Goal: Task Accomplishment & Management: Manage account settings

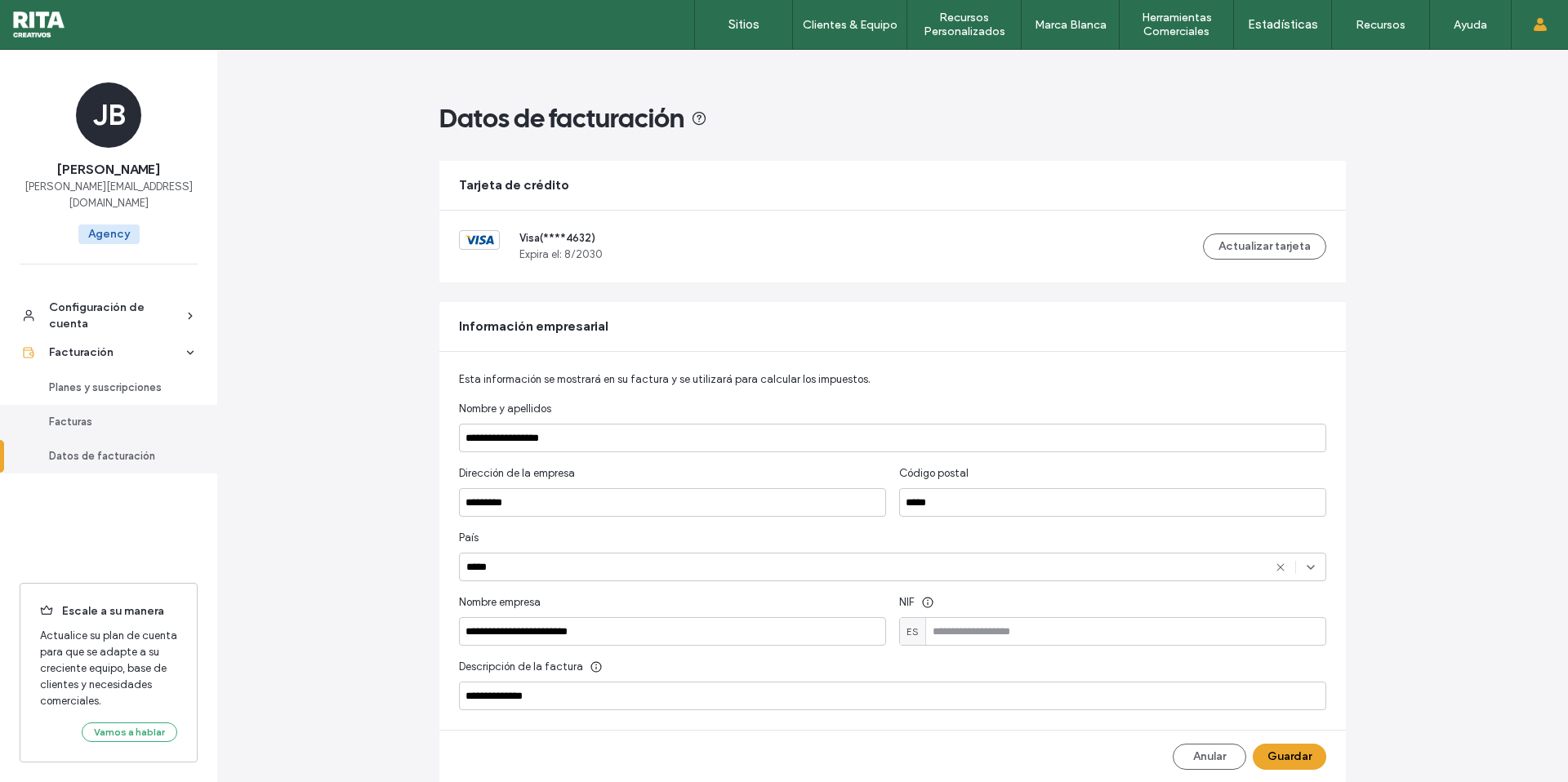
click at [69, 414] on div "Facturas" at bounding box center [116, 422] width 134 height 16
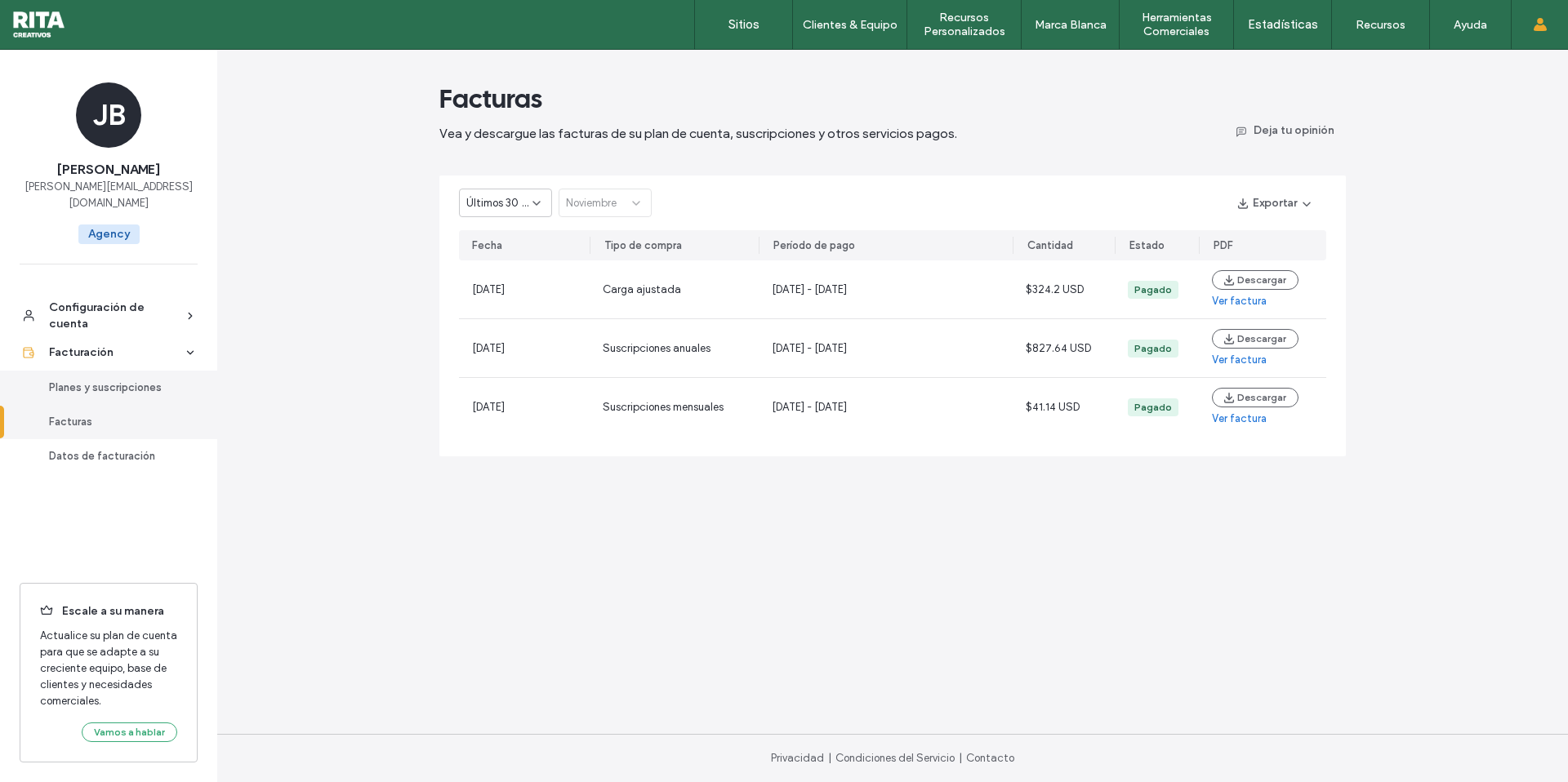
click at [120, 380] on div "Planes y suscripciones" at bounding box center [116, 388] width 134 height 16
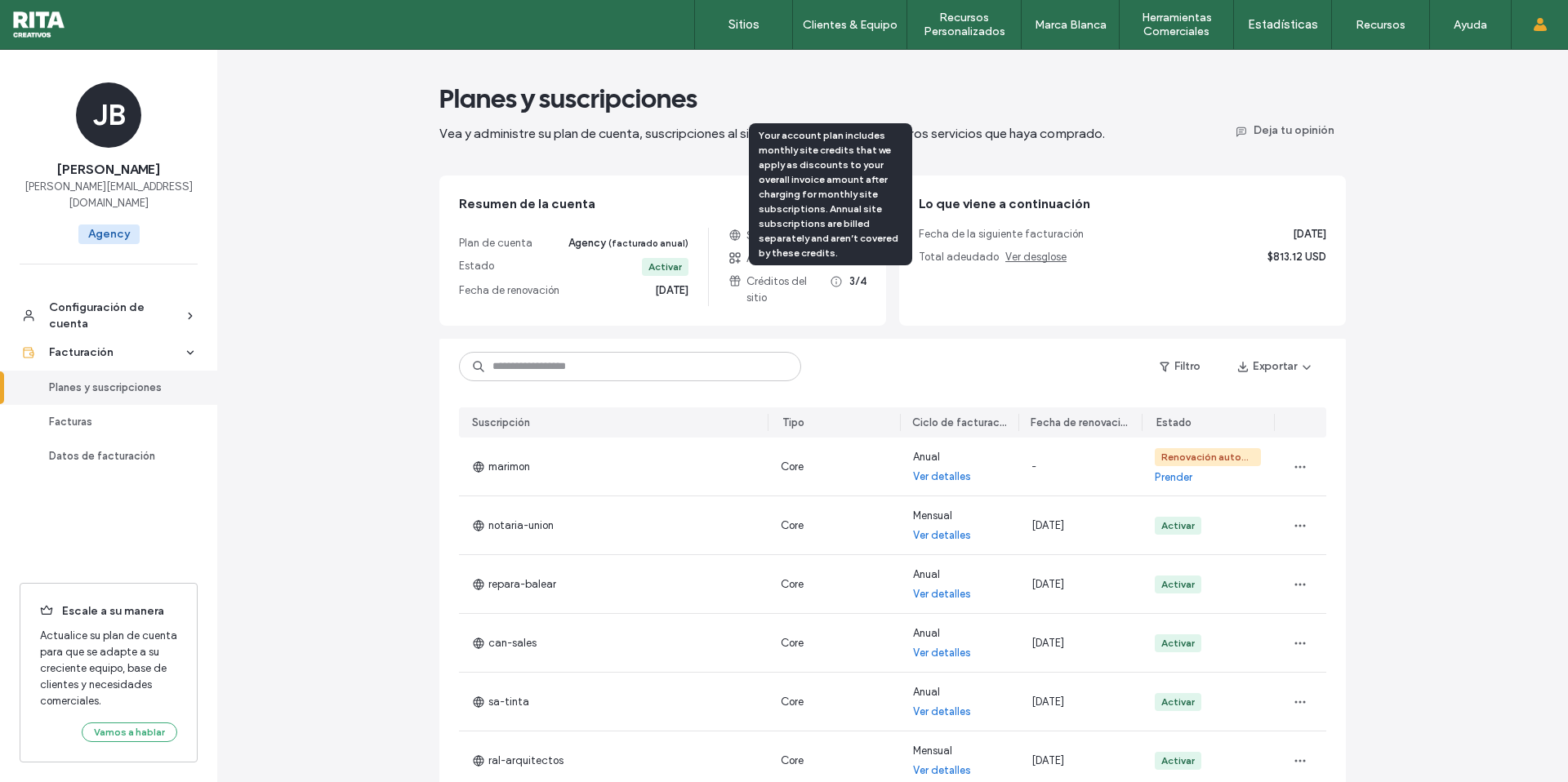
click at [831, 283] on use at bounding box center [837, 282] width 11 height 11
click at [830, 282] on icon at bounding box center [836, 281] width 13 height 13
click at [830, 282] on icon at bounding box center [836, 280] width 13 height 13
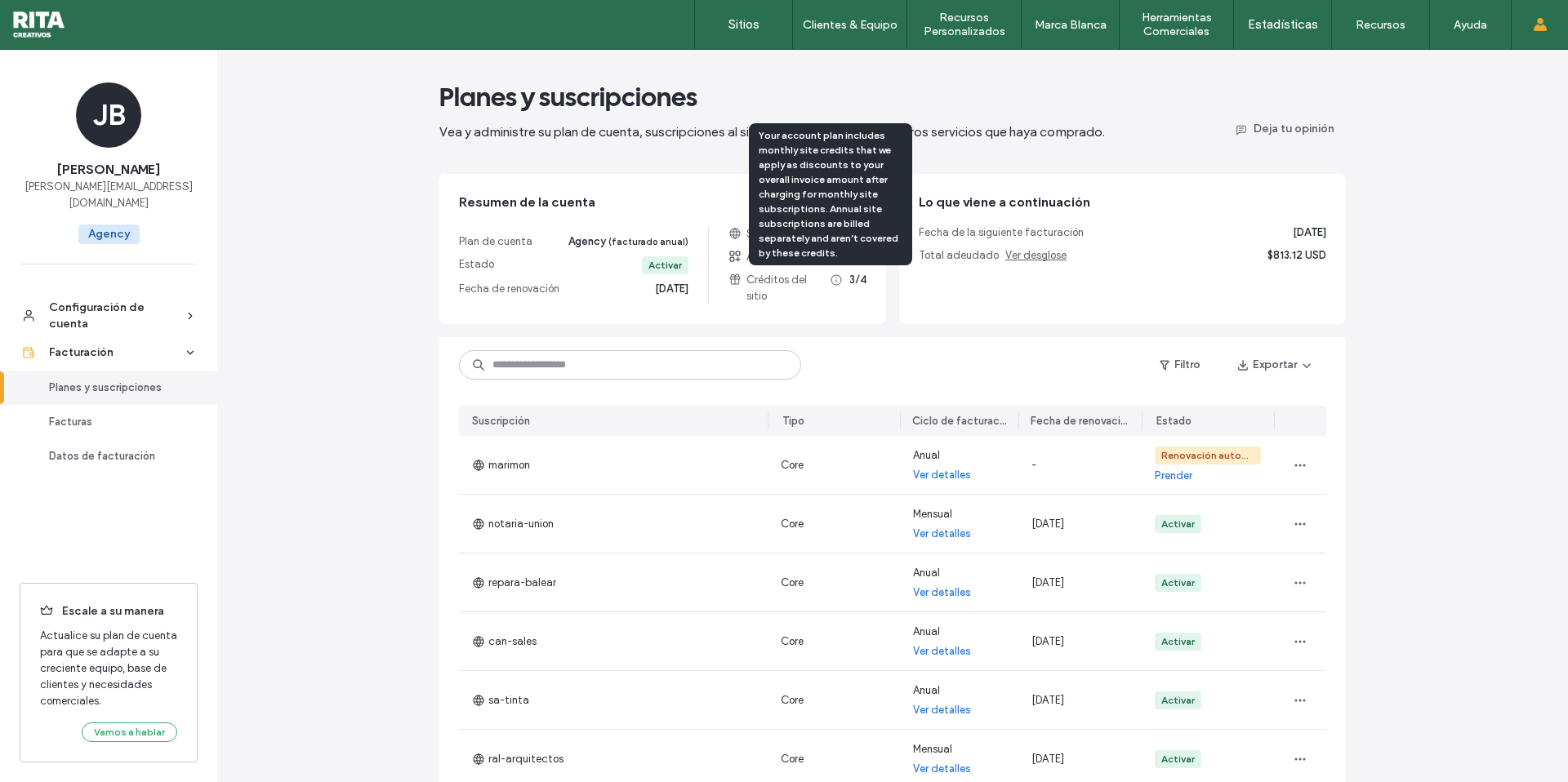
scroll to position [0, 0]
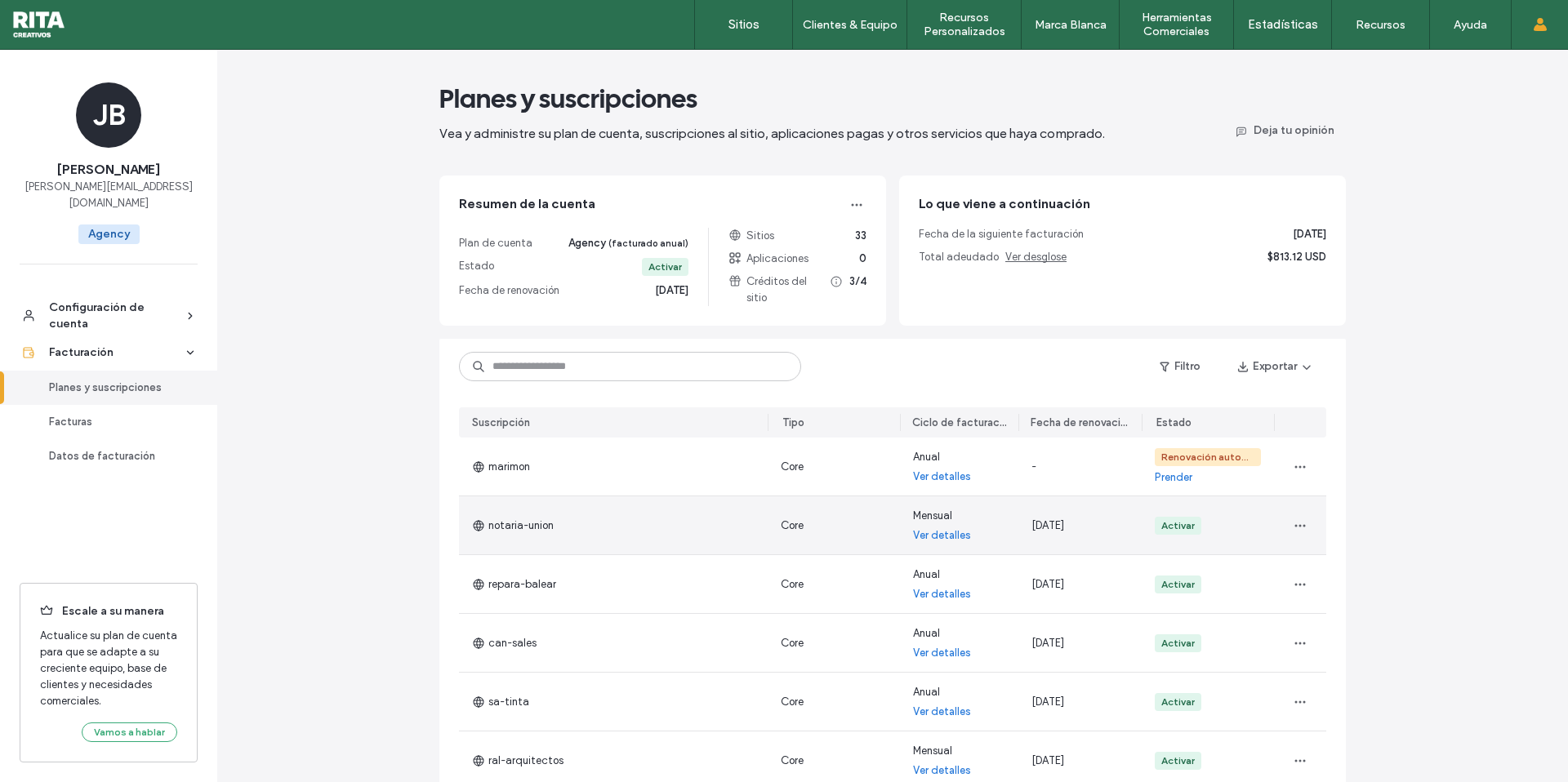
click at [938, 534] on link "Ver detalles" at bounding box center [941, 536] width 58 height 16
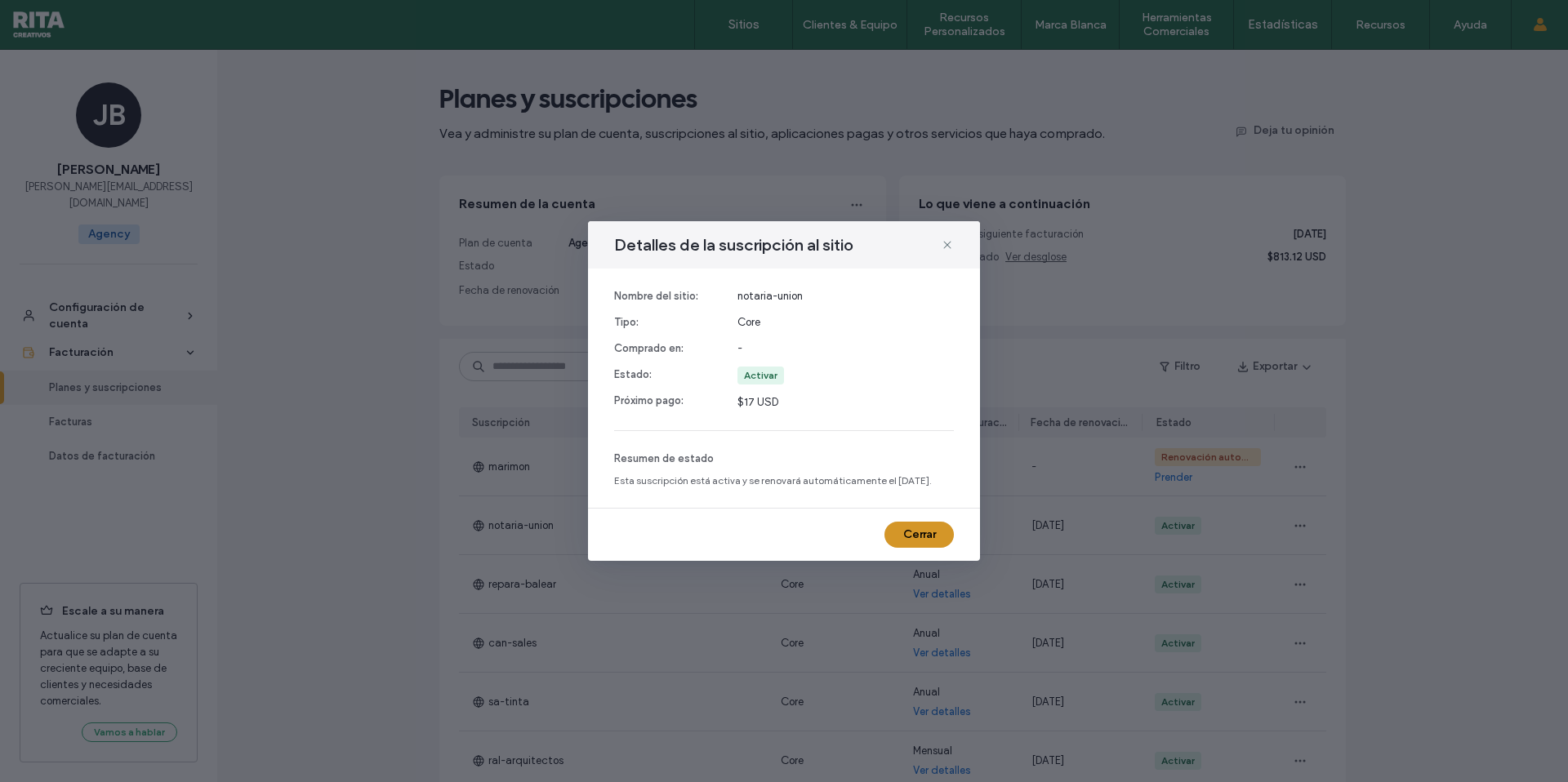
click at [926, 534] on button "Cerrar" at bounding box center [919, 535] width 70 height 27
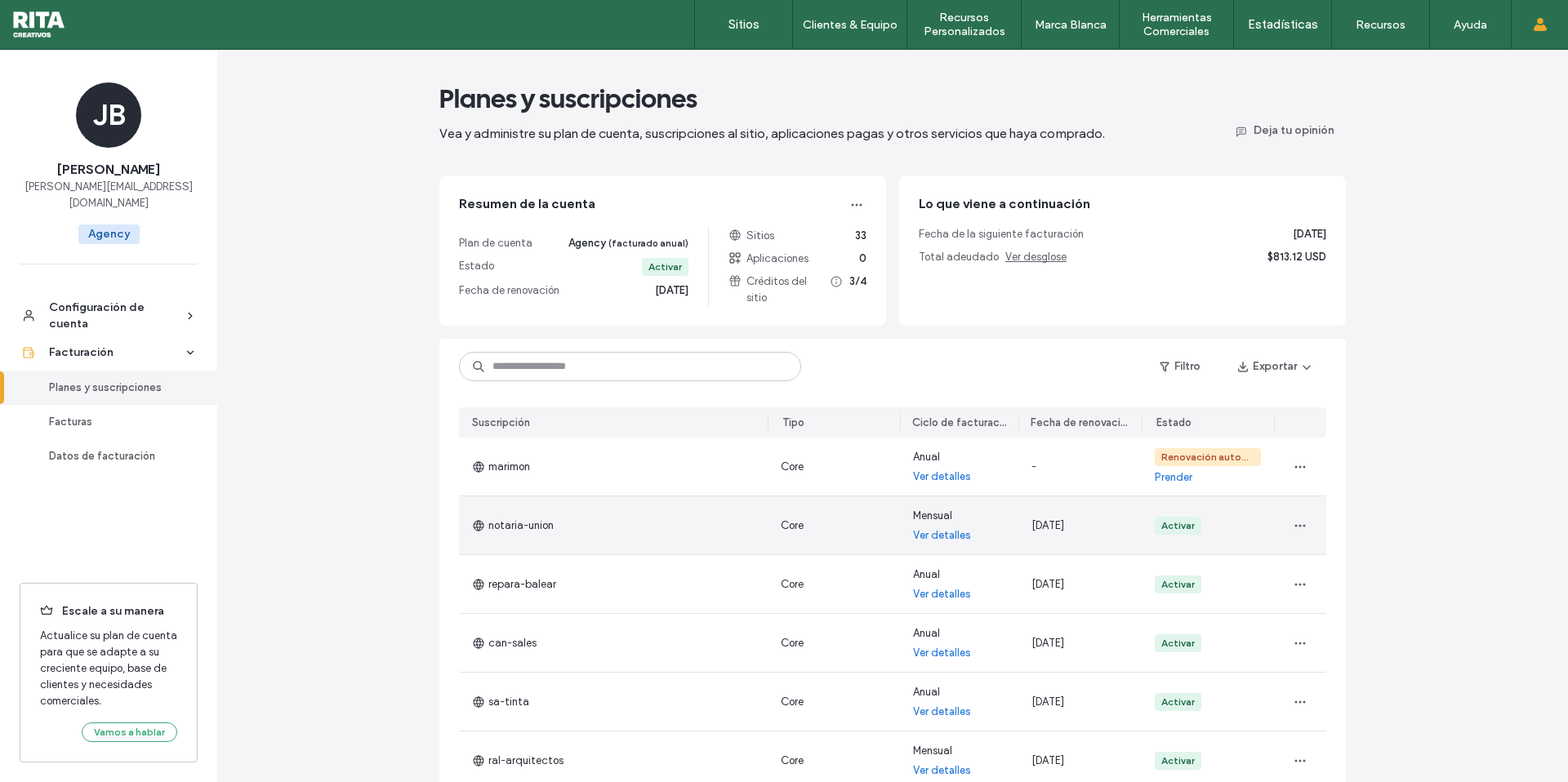
click at [951, 535] on link "Ver detalles" at bounding box center [941, 536] width 58 height 16
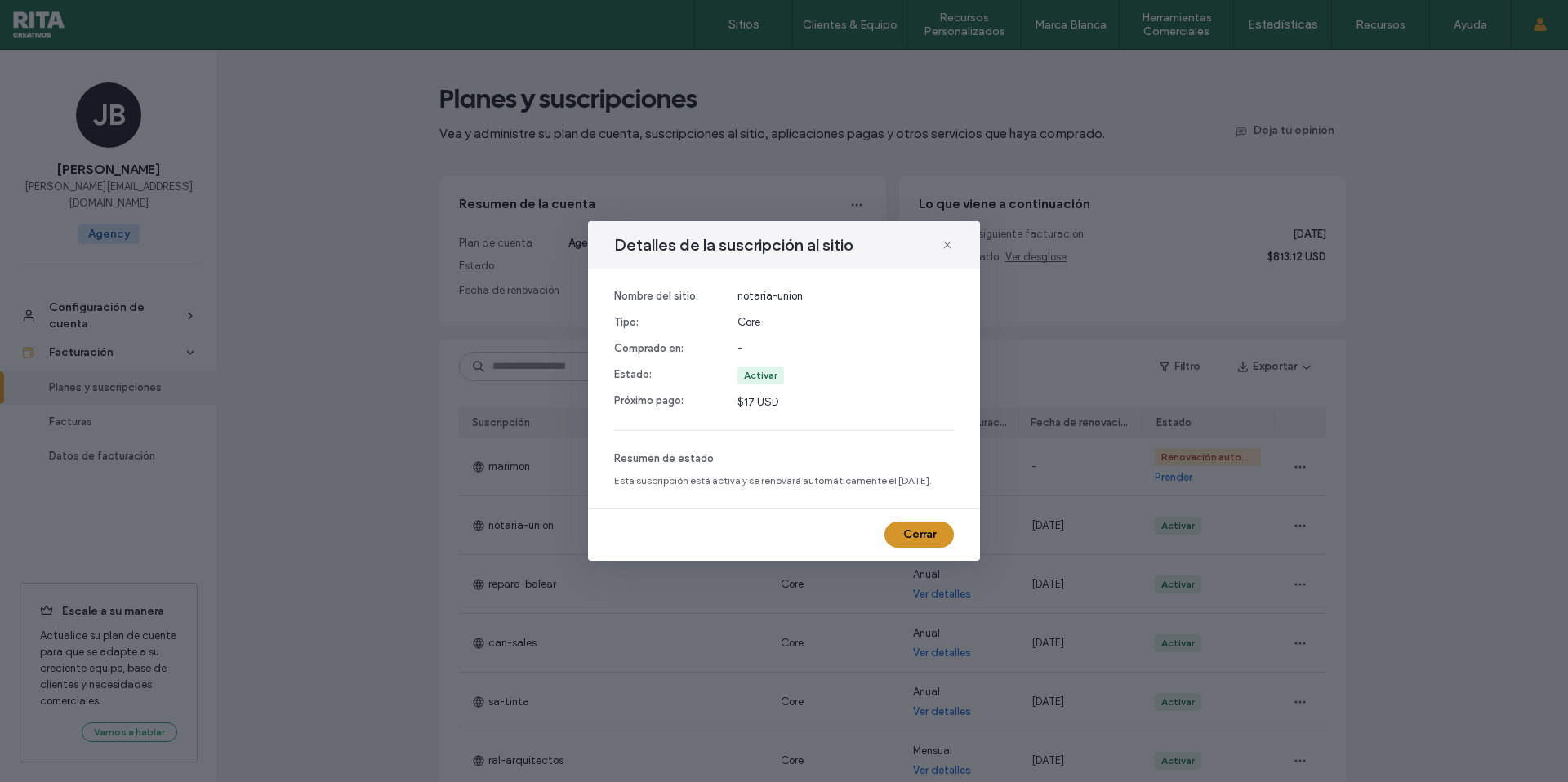
click at [934, 531] on button "Cerrar" at bounding box center [919, 535] width 70 height 27
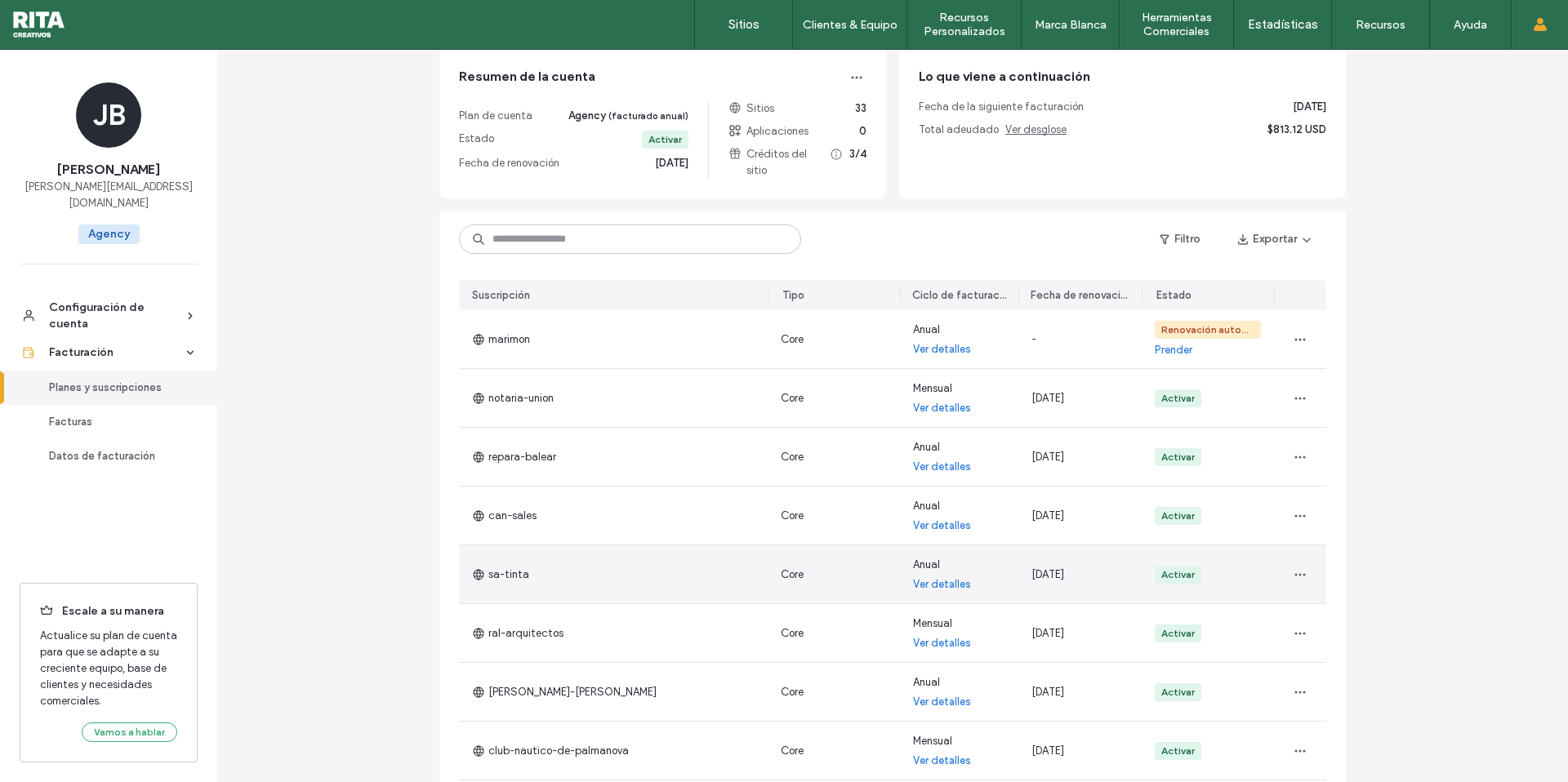
scroll to position [129, 0]
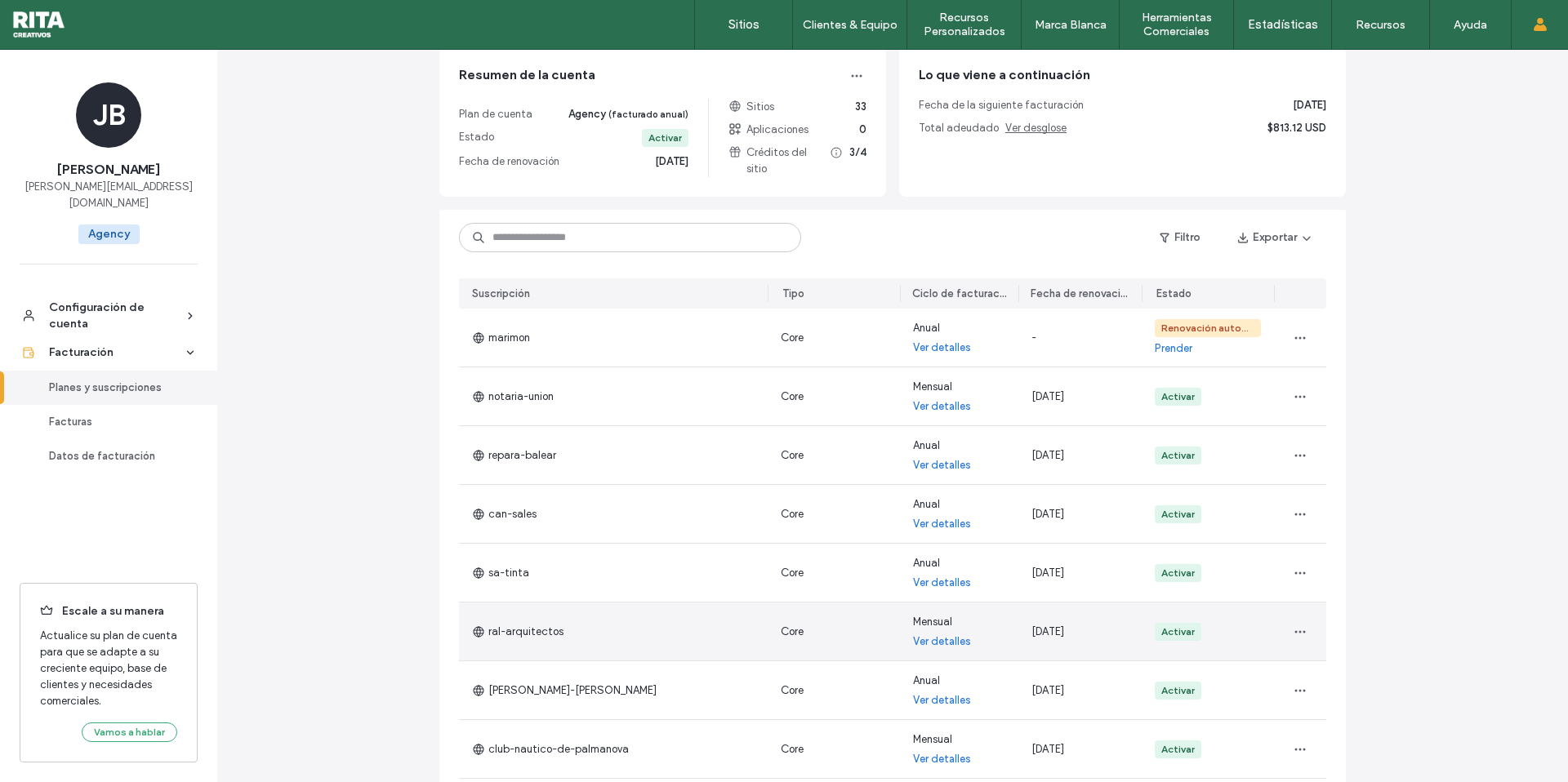
click at [947, 638] on link "Ver detalles" at bounding box center [941, 642] width 58 height 16
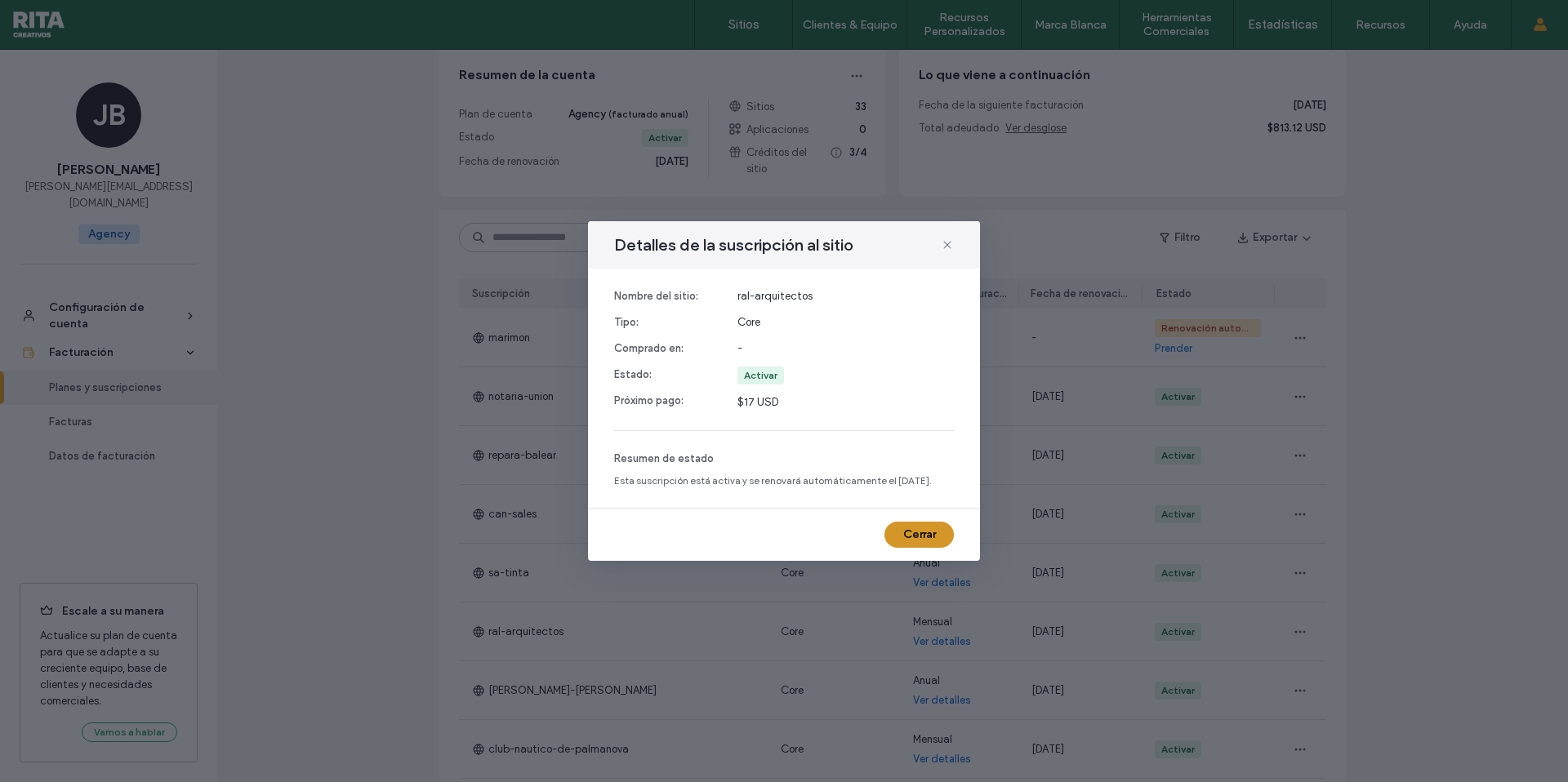
click at [925, 532] on button "Cerrar" at bounding box center [919, 535] width 70 height 27
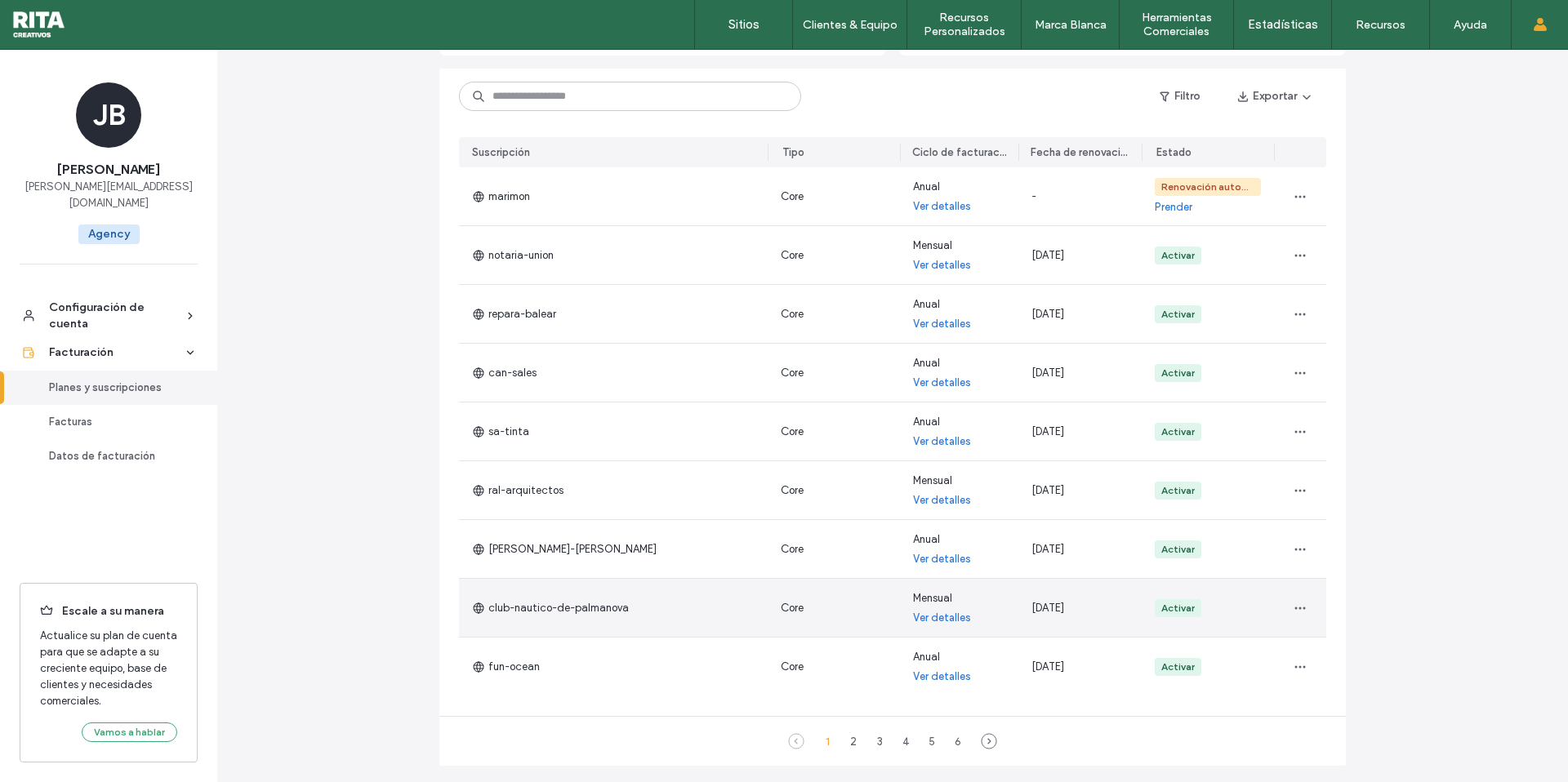
scroll to position [288, 0]
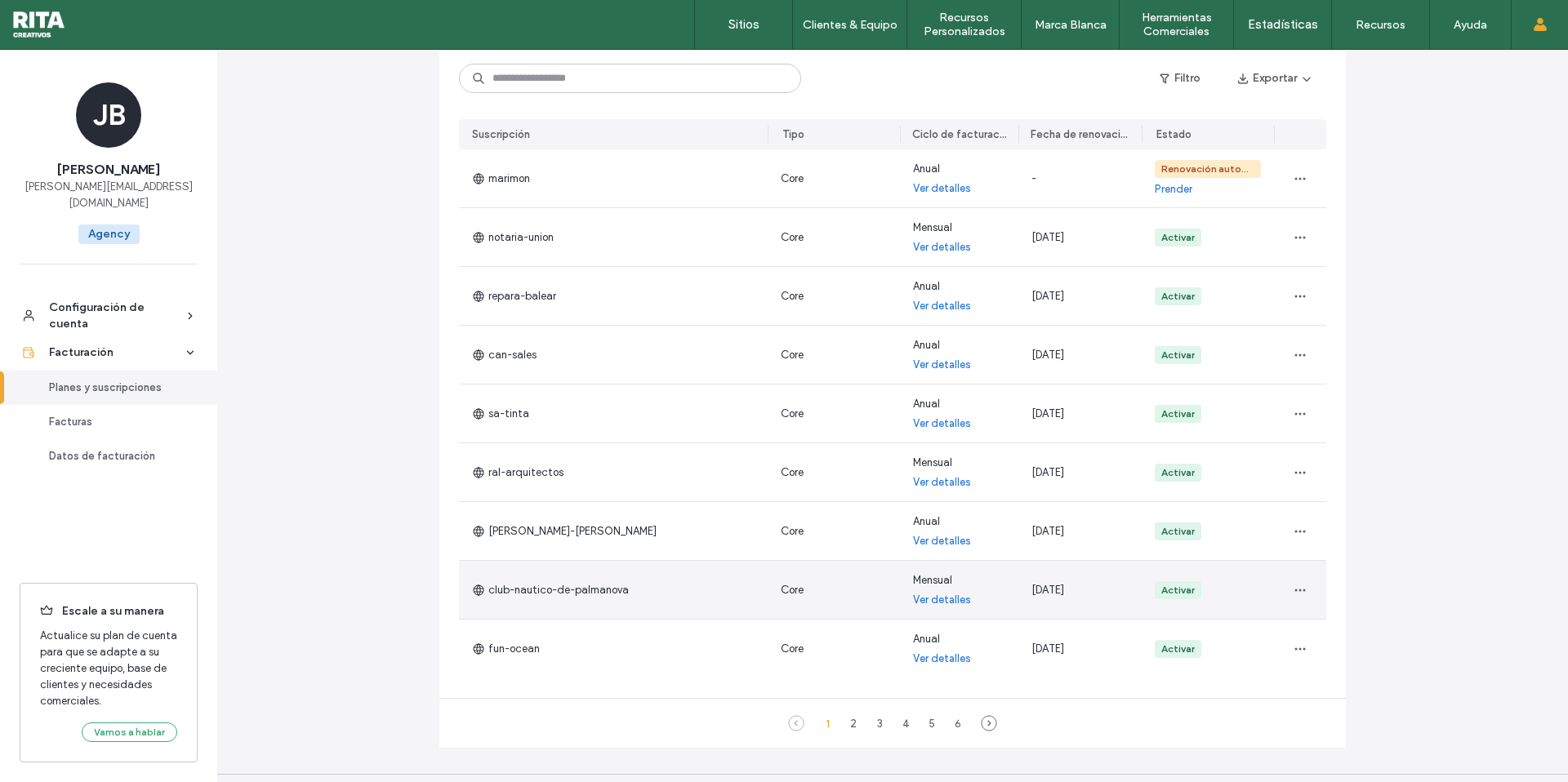
click at [945, 598] on link "Ver detalles" at bounding box center [941, 601] width 58 height 16
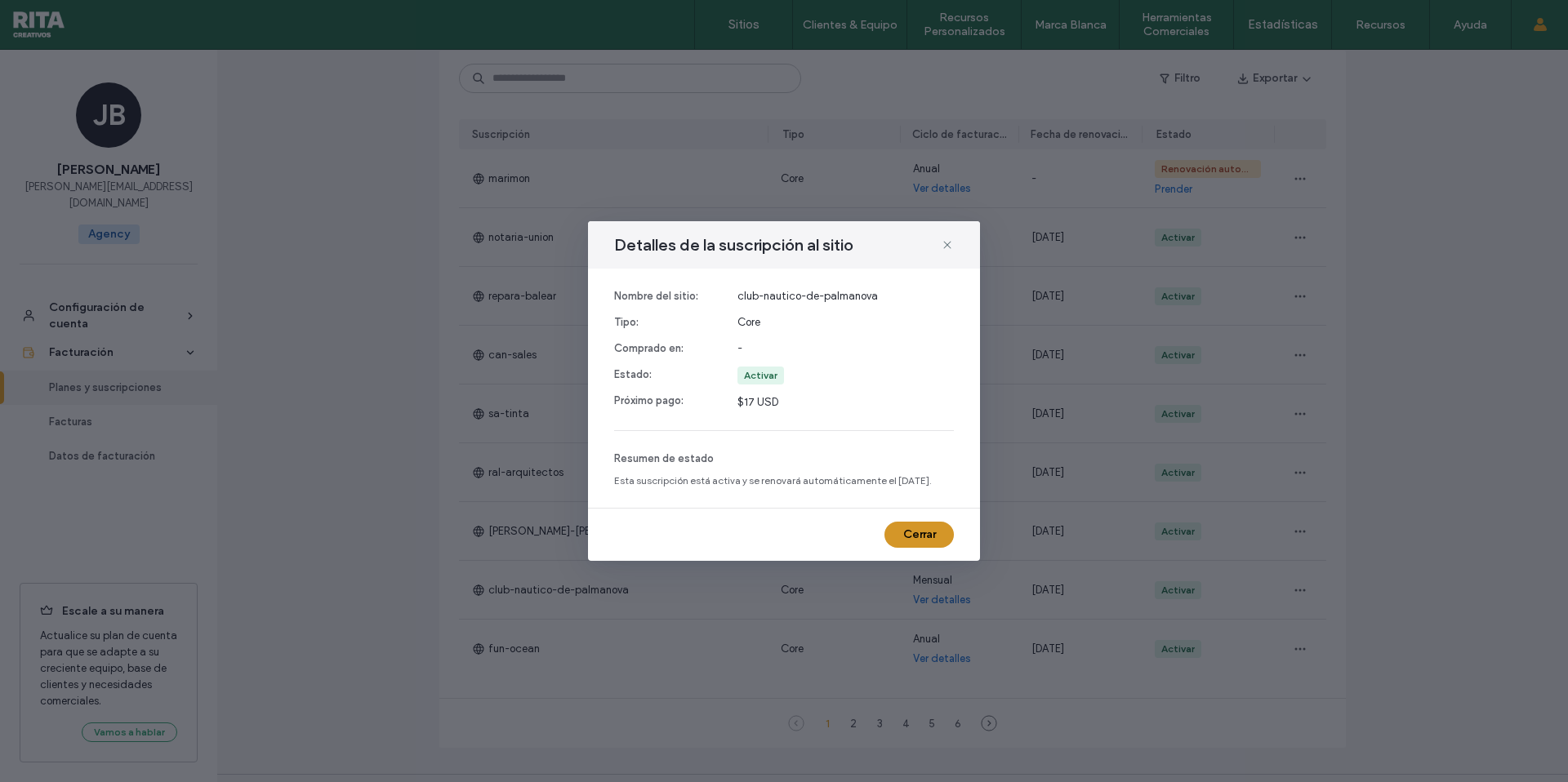
click at [920, 528] on button "Cerrar" at bounding box center [919, 535] width 70 height 27
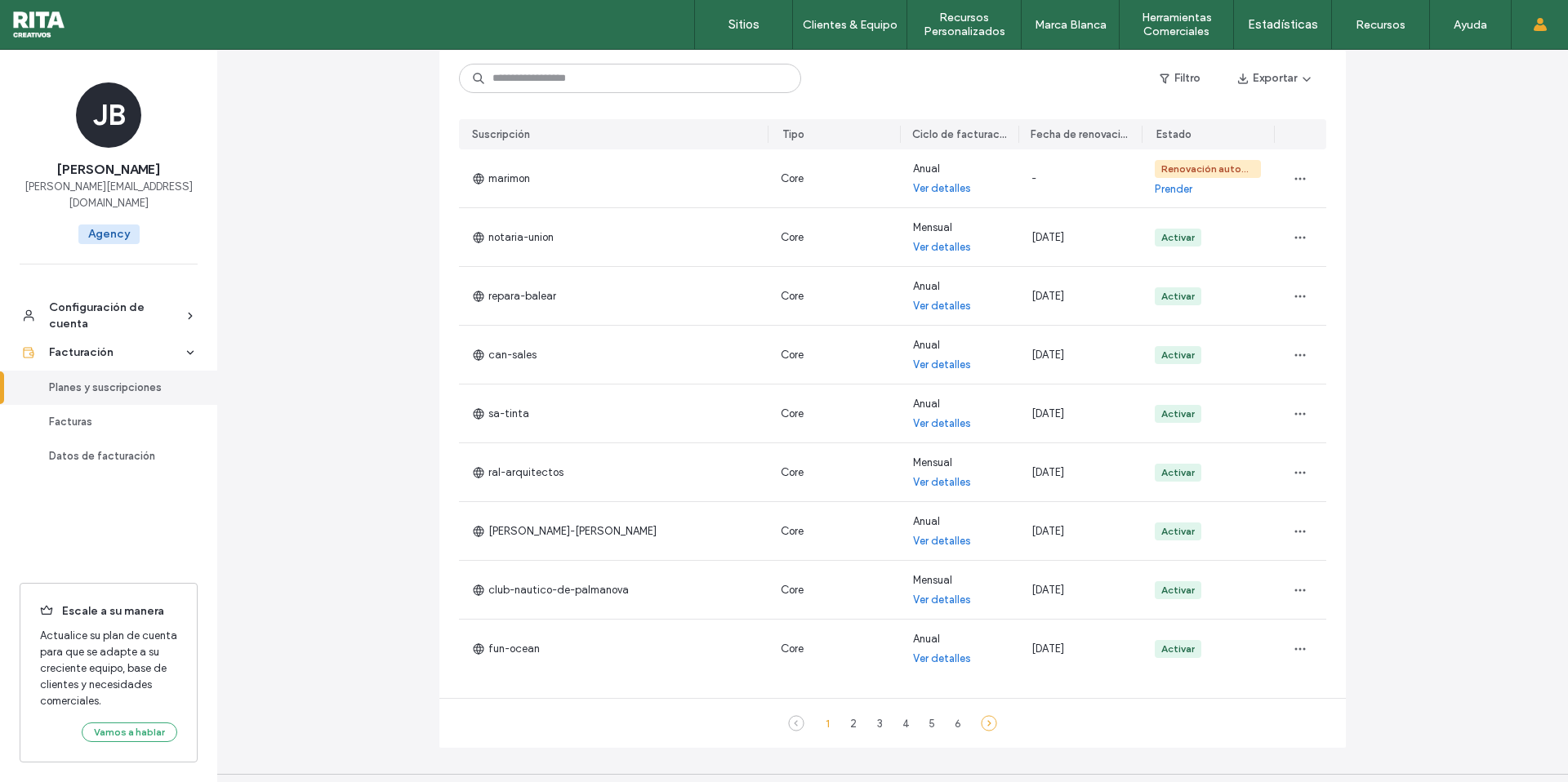
click at [980, 727] on icon at bounding box center [989, 723] width 16 height 16
click at [982, 724] on use at bounding box center [989, 723] width 15 height 15
click at [982, 724] on icon at bounding box center [989, 723] width 16 height 16
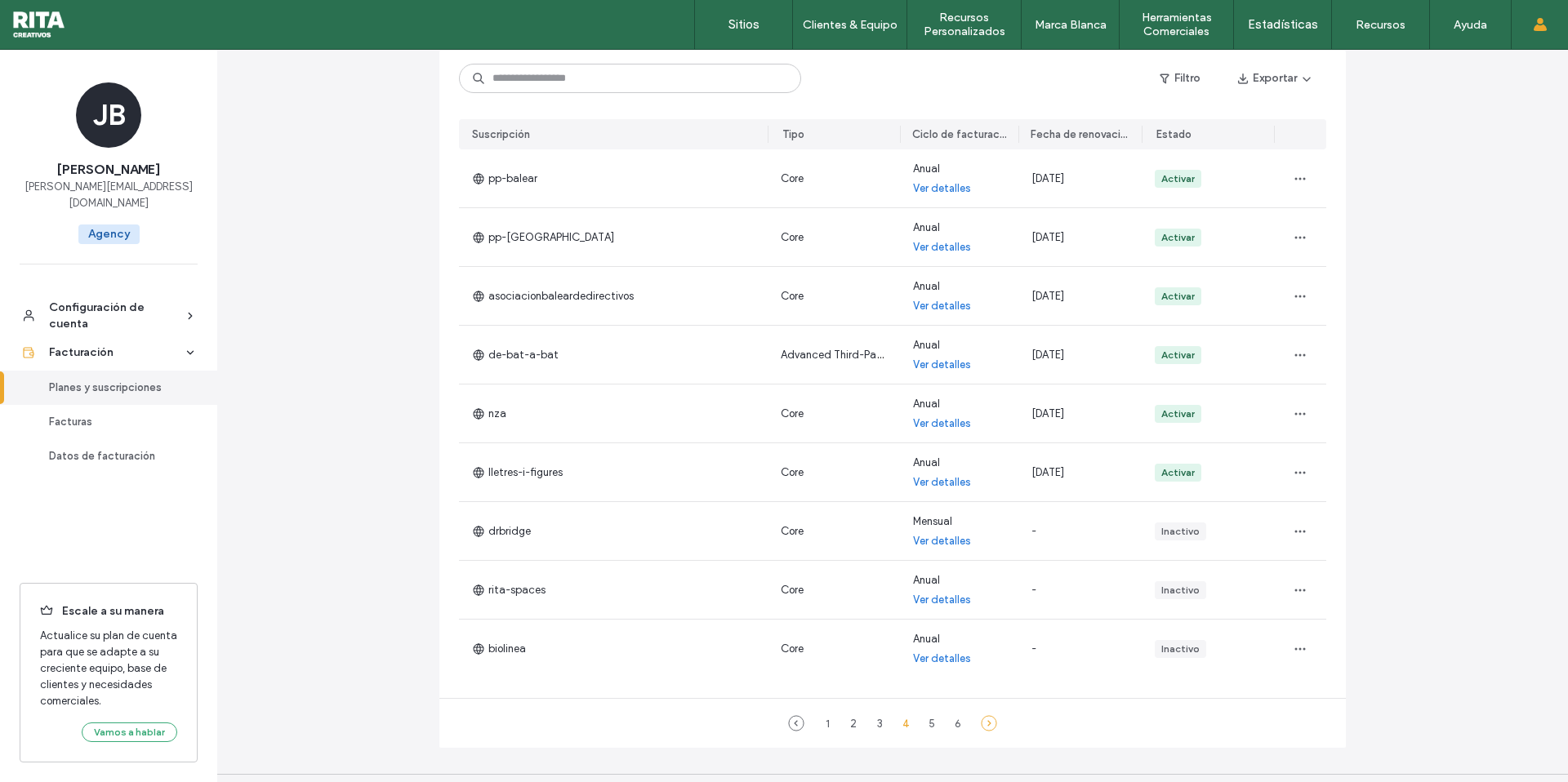
click at [982, 724] on icon at bounding box center [989, 723] width 16 height 16
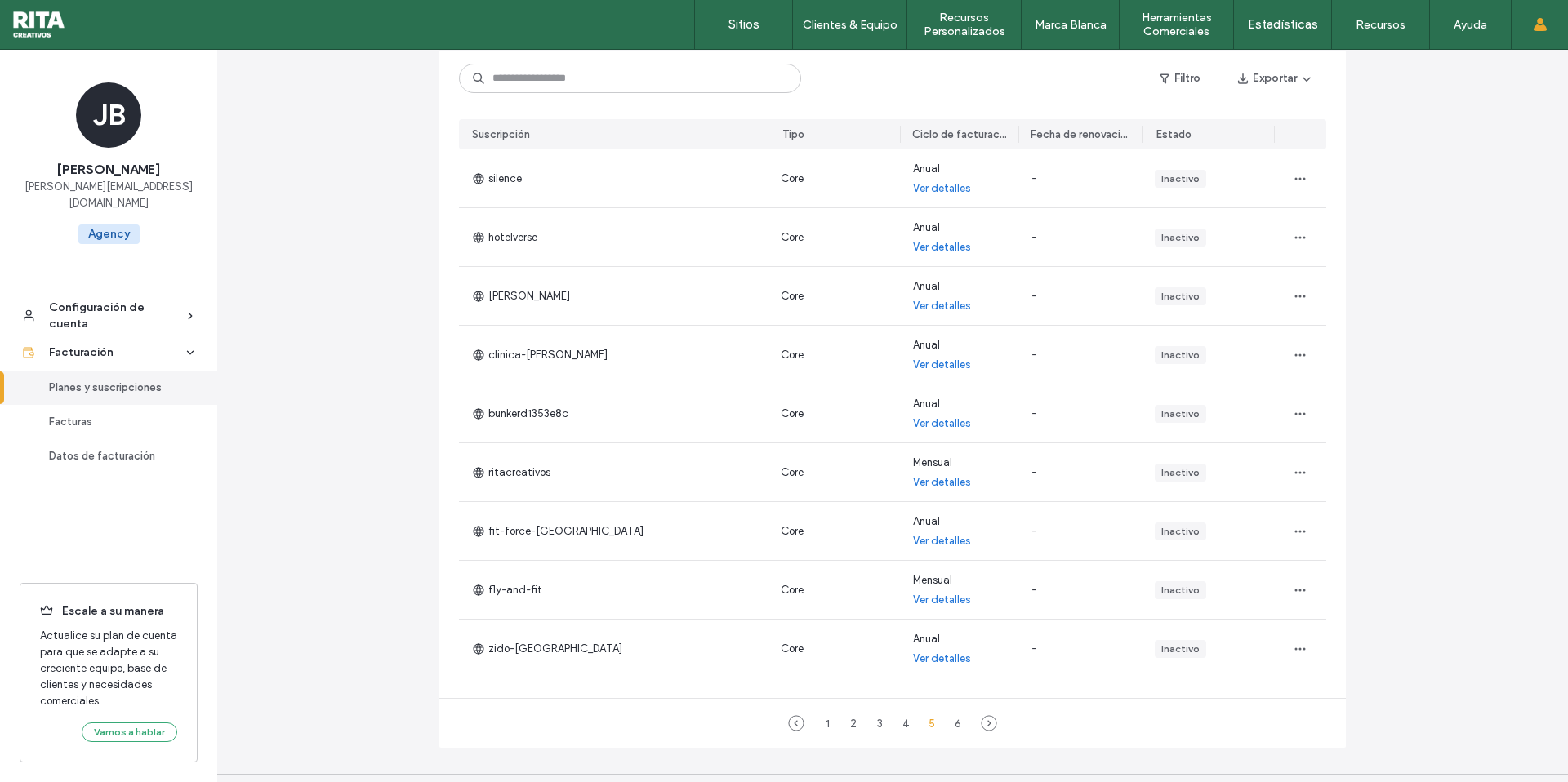
drag, startPoint x: 789, startPoint y: 722, endPoint x: 818, endPoint y: 686, distance: 46.2
click at [789, 722] on use at bounding box center [796, 723] width 15 height 15
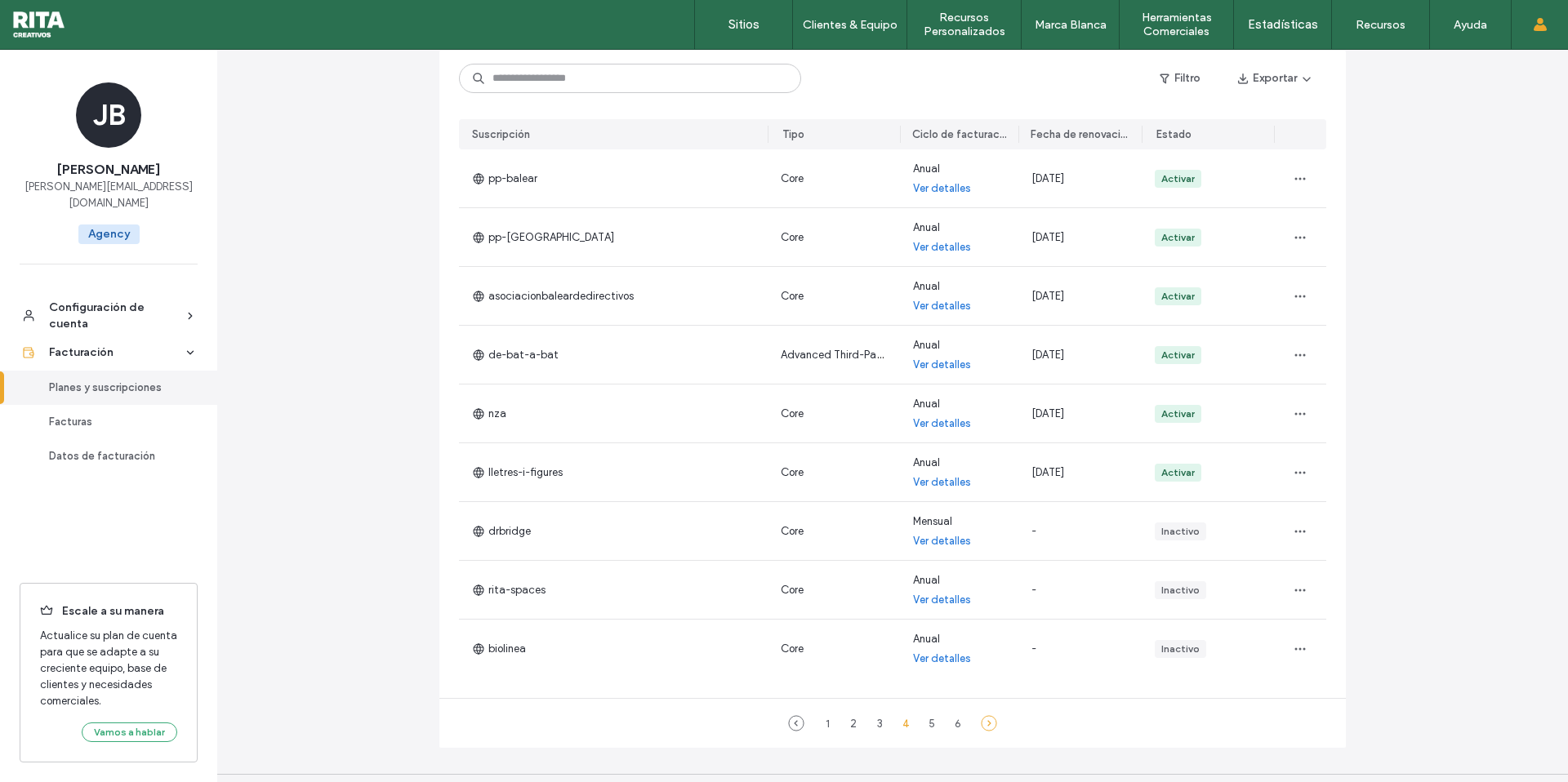
click at [988, 724] on icon at bounding box center [989, 723] width 16 height 16
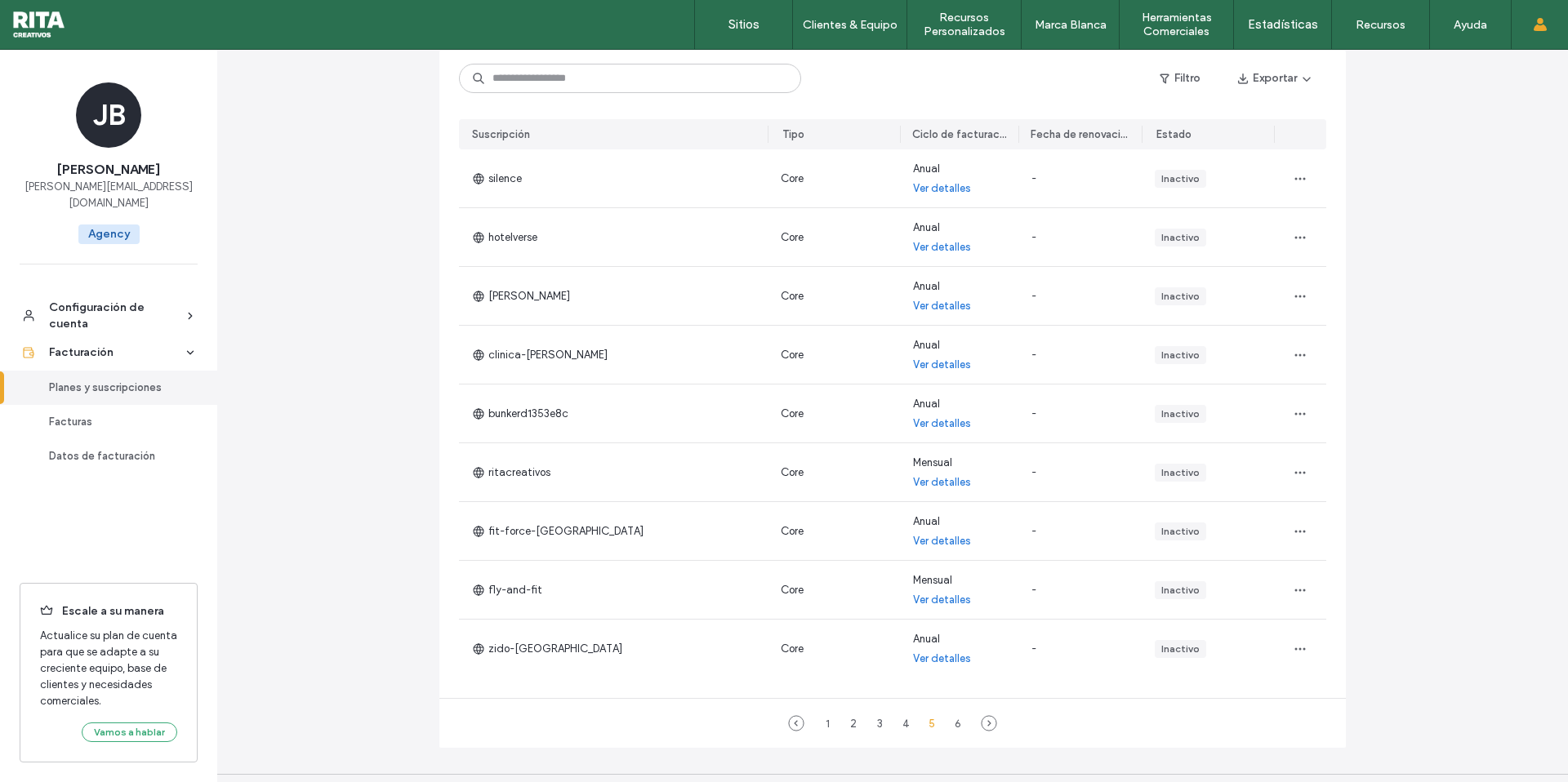
click at [987, 724] on icon at bounding box center [989, 723] width 16 height 16
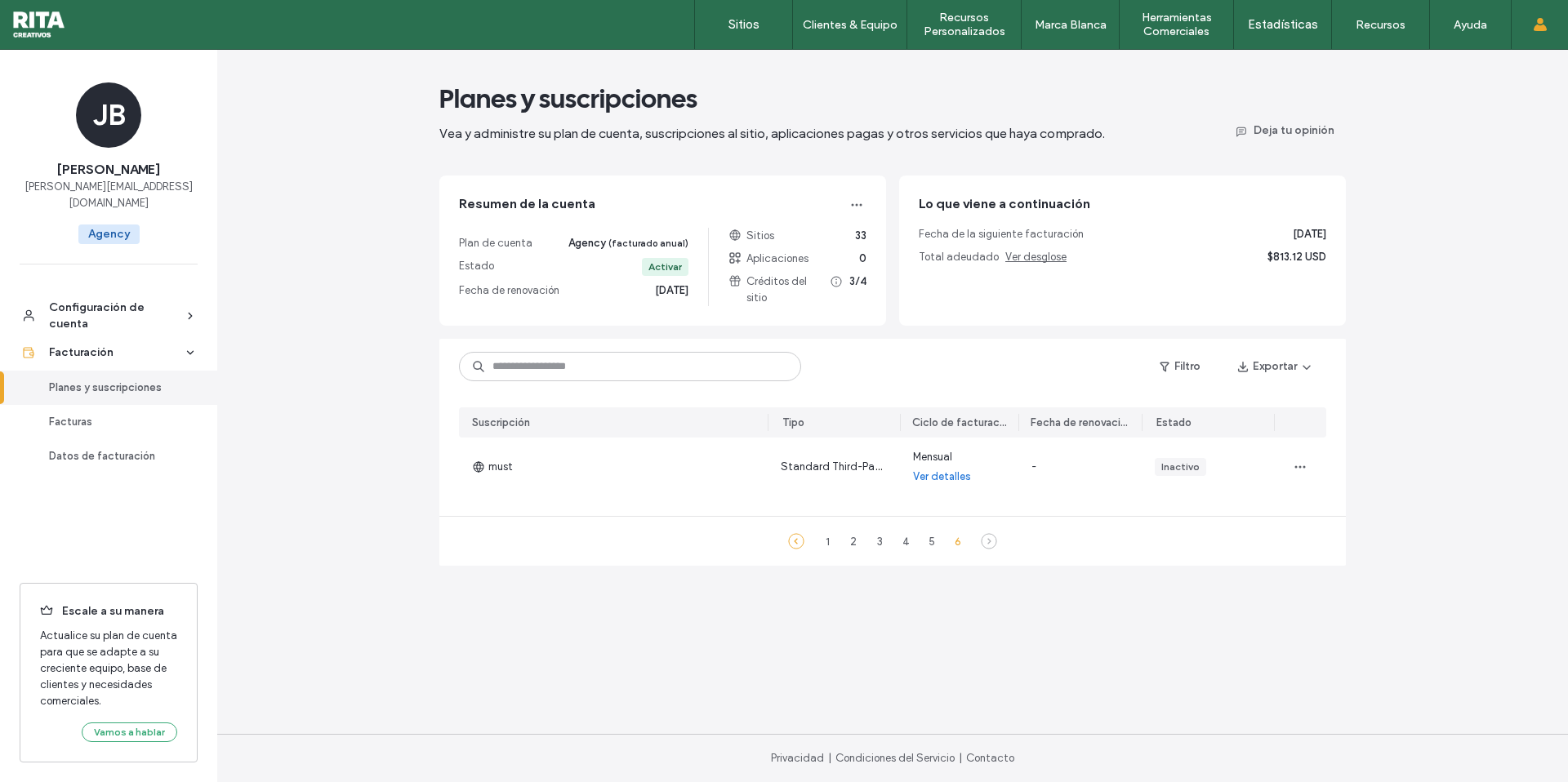
click at [796, 542] on use at bounding box center [796, 541] width 15 height 15
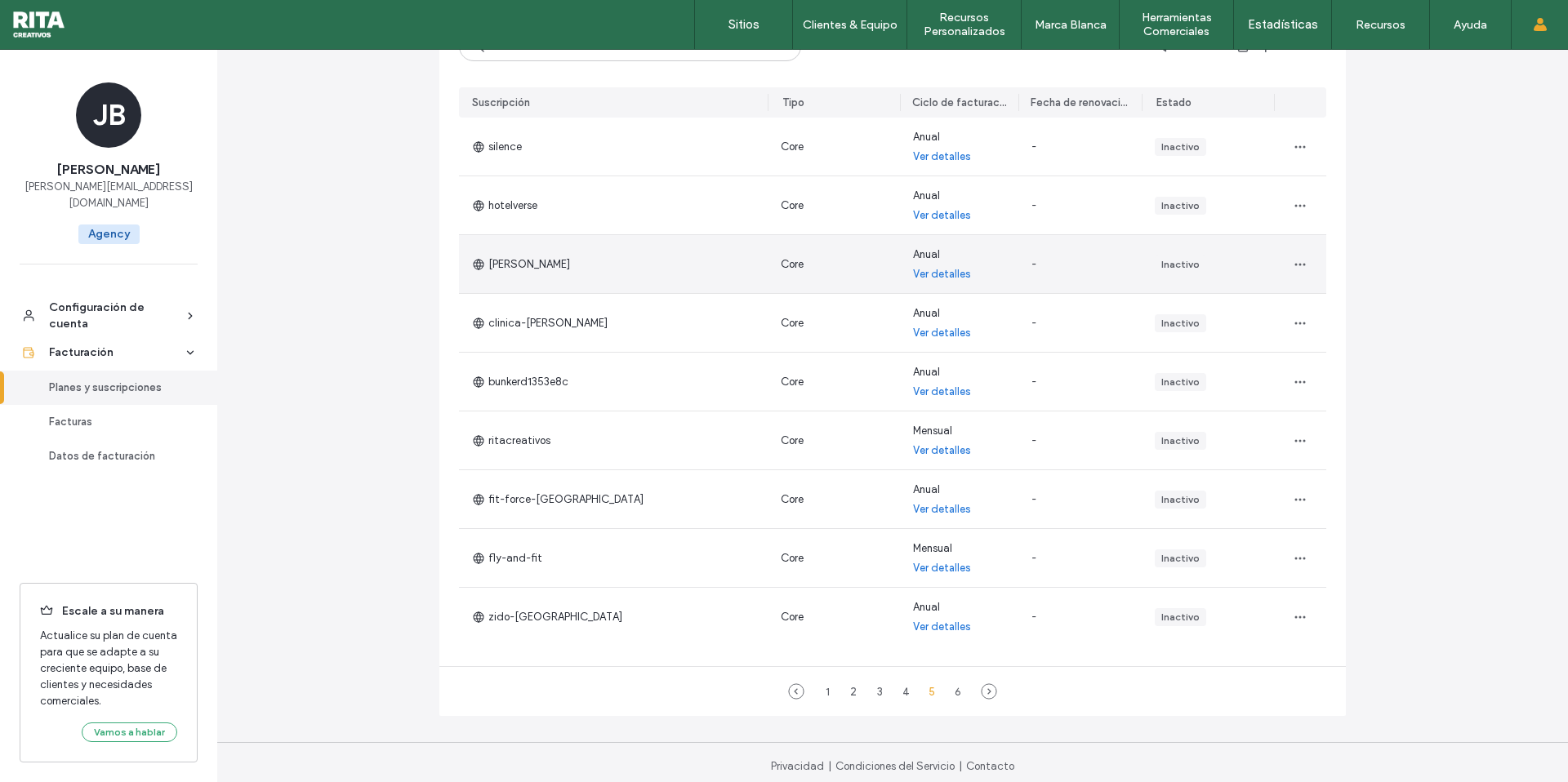
scroll to position [329, 0]
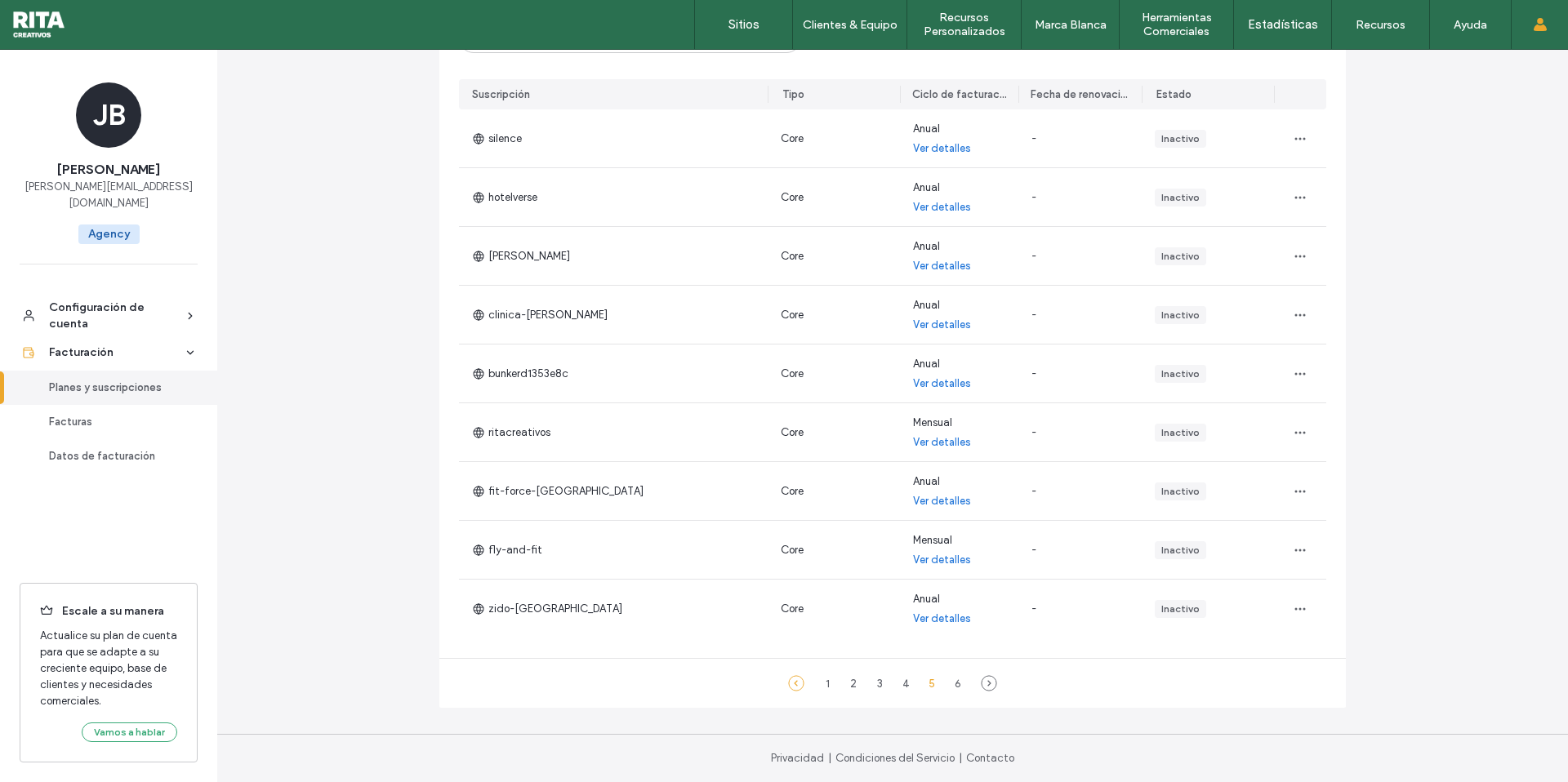
click at [790, 677] on icon at bounding box center [796, 684] width 16 height 16
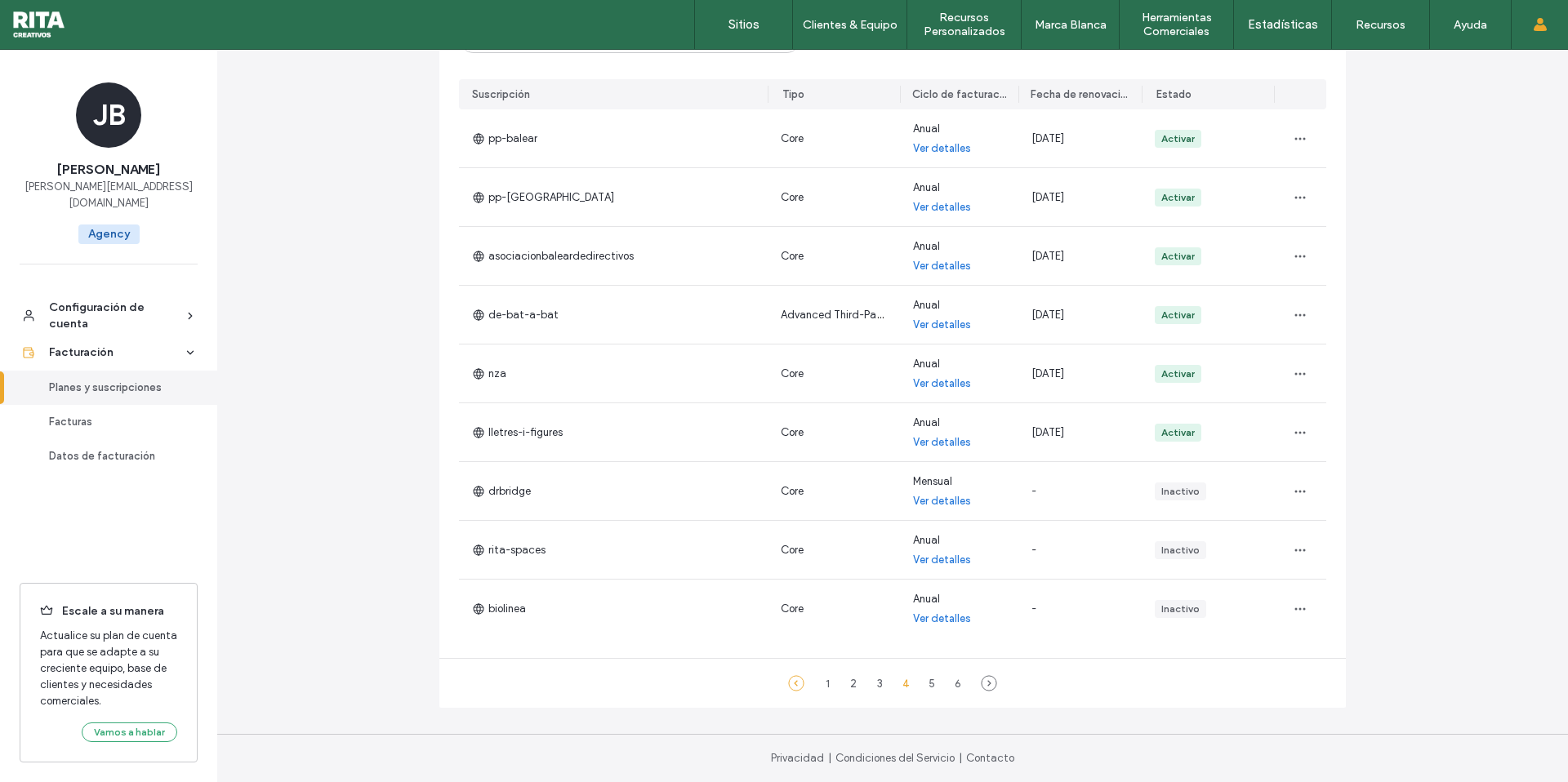
click at [793, 684] on icon at bounding box center [796, 684] width 16 height 16
click at [791, 683] on icon at bounding box center [796, 684] width 16 height 16
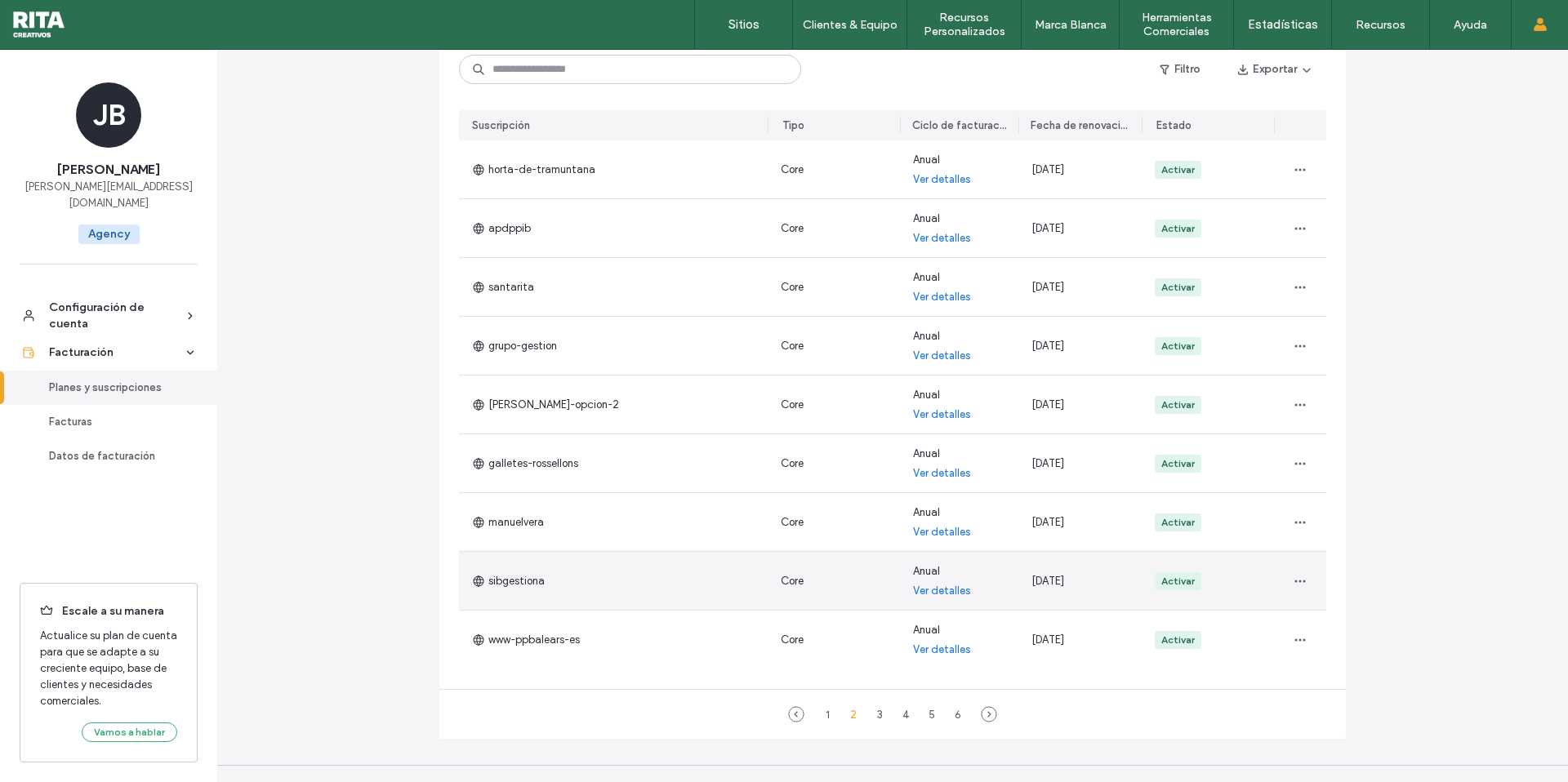
scroll to position [302, 0]
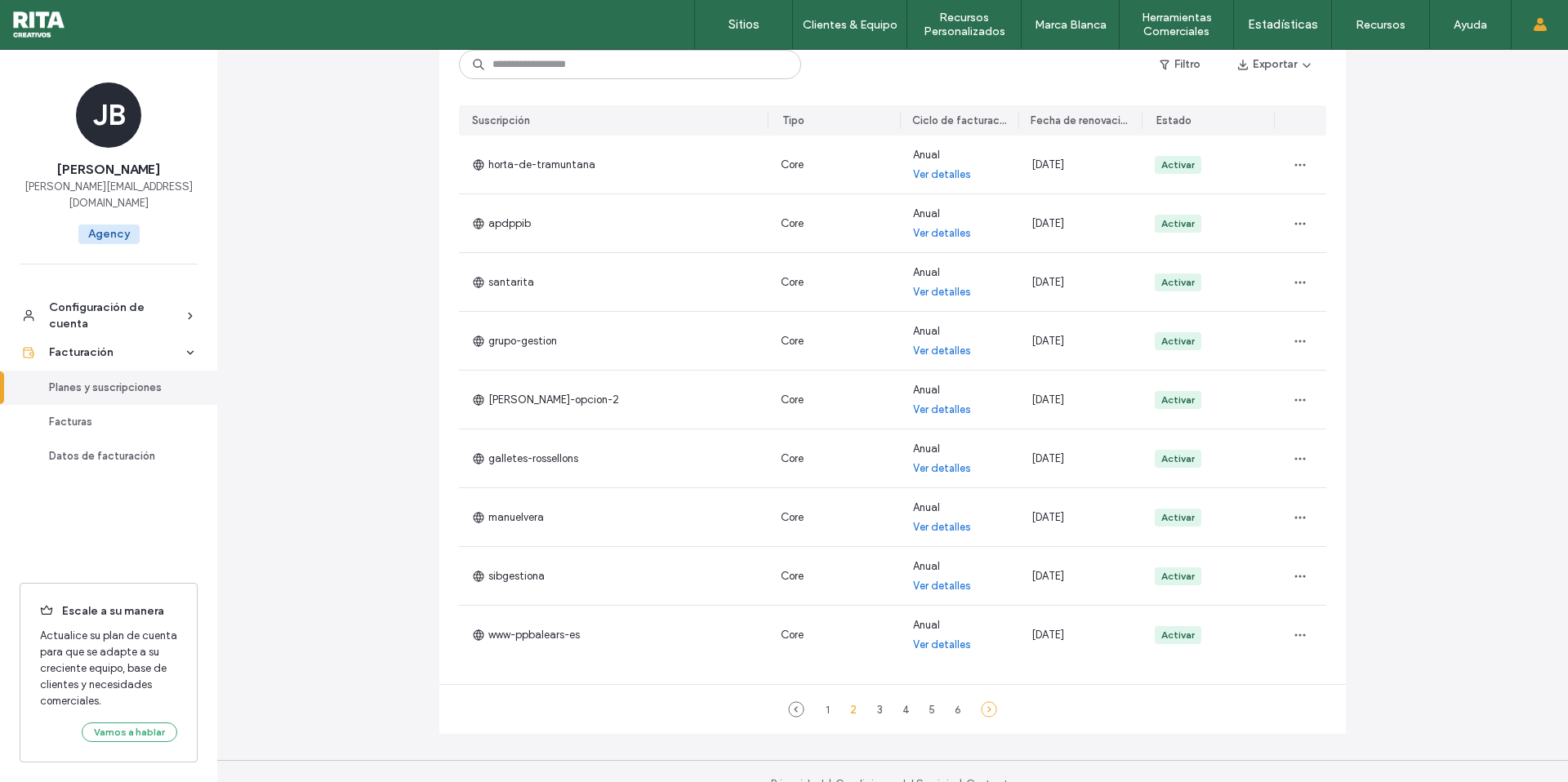
click at [984, 714] on icon at bounding box center [989, 710] width 16 height 16
click at [795, 711] on icon at bounding box center [796, 710] width 16 height 16
click at [795, 711] on icon at bounding box center [796, 710] width 16 height 16
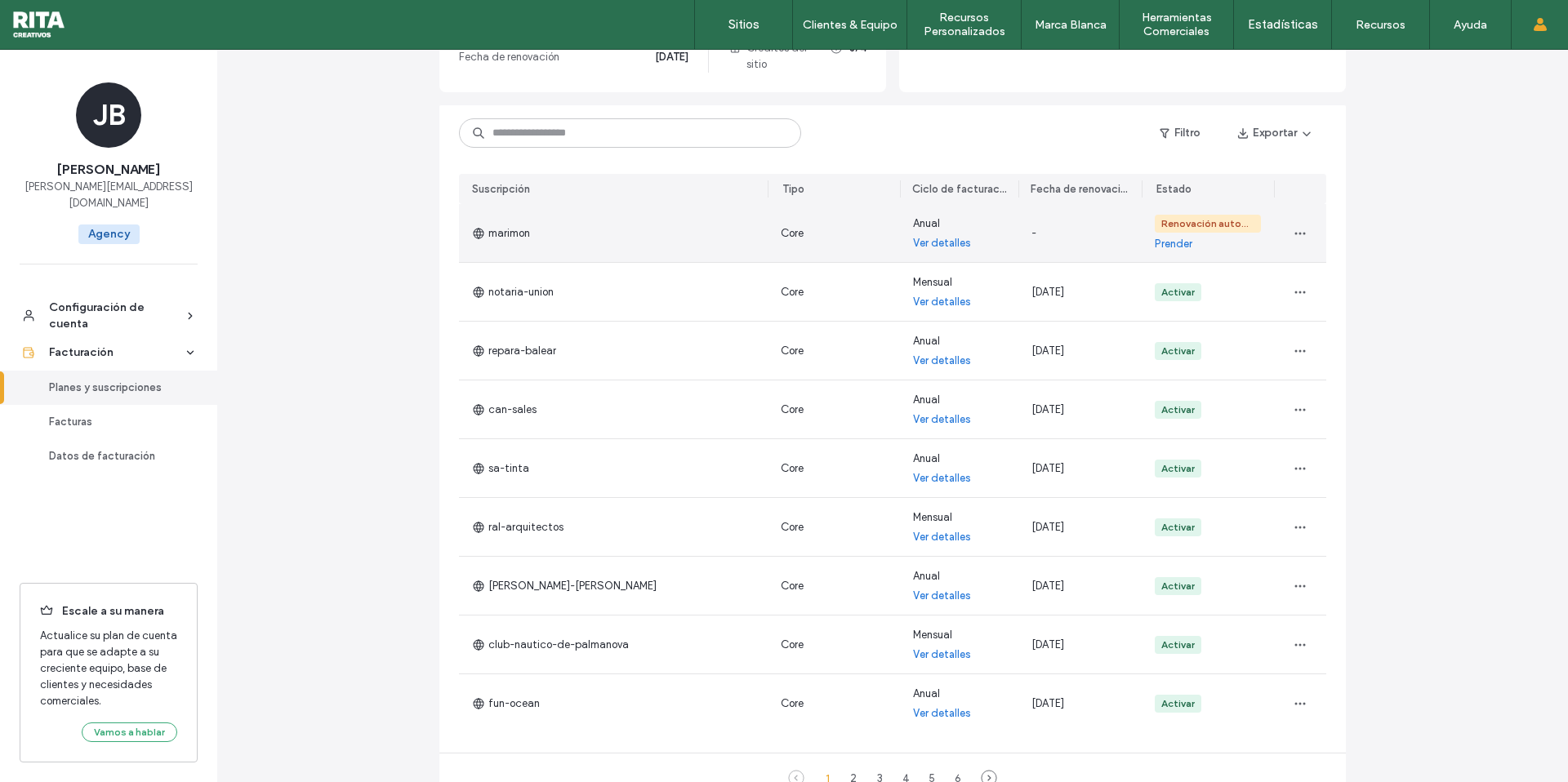
scroll to position [234, 0]
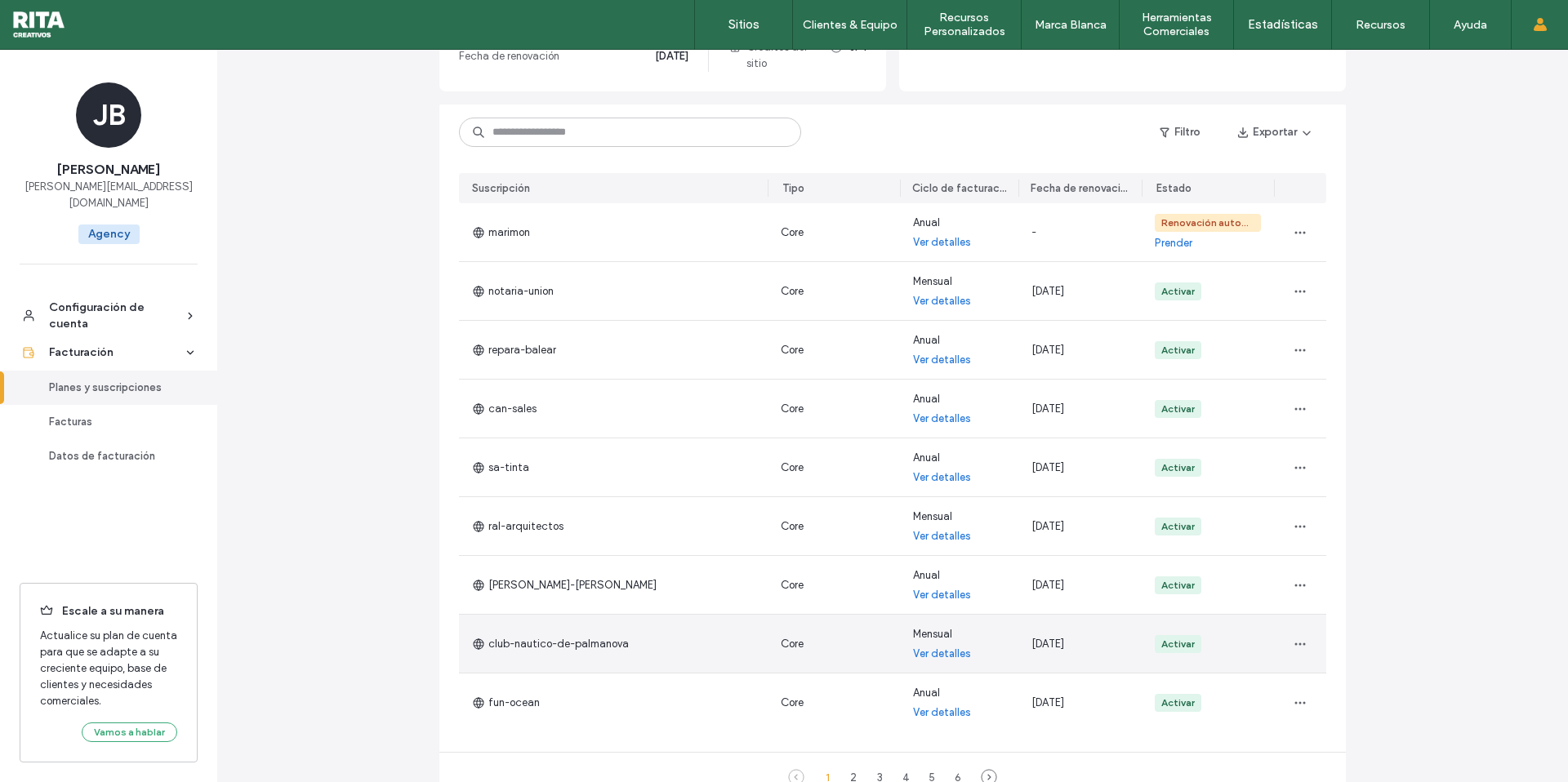
click at [945, 657] on link "Ver detalles" at bounding box center [941, 655] width 58 height 16
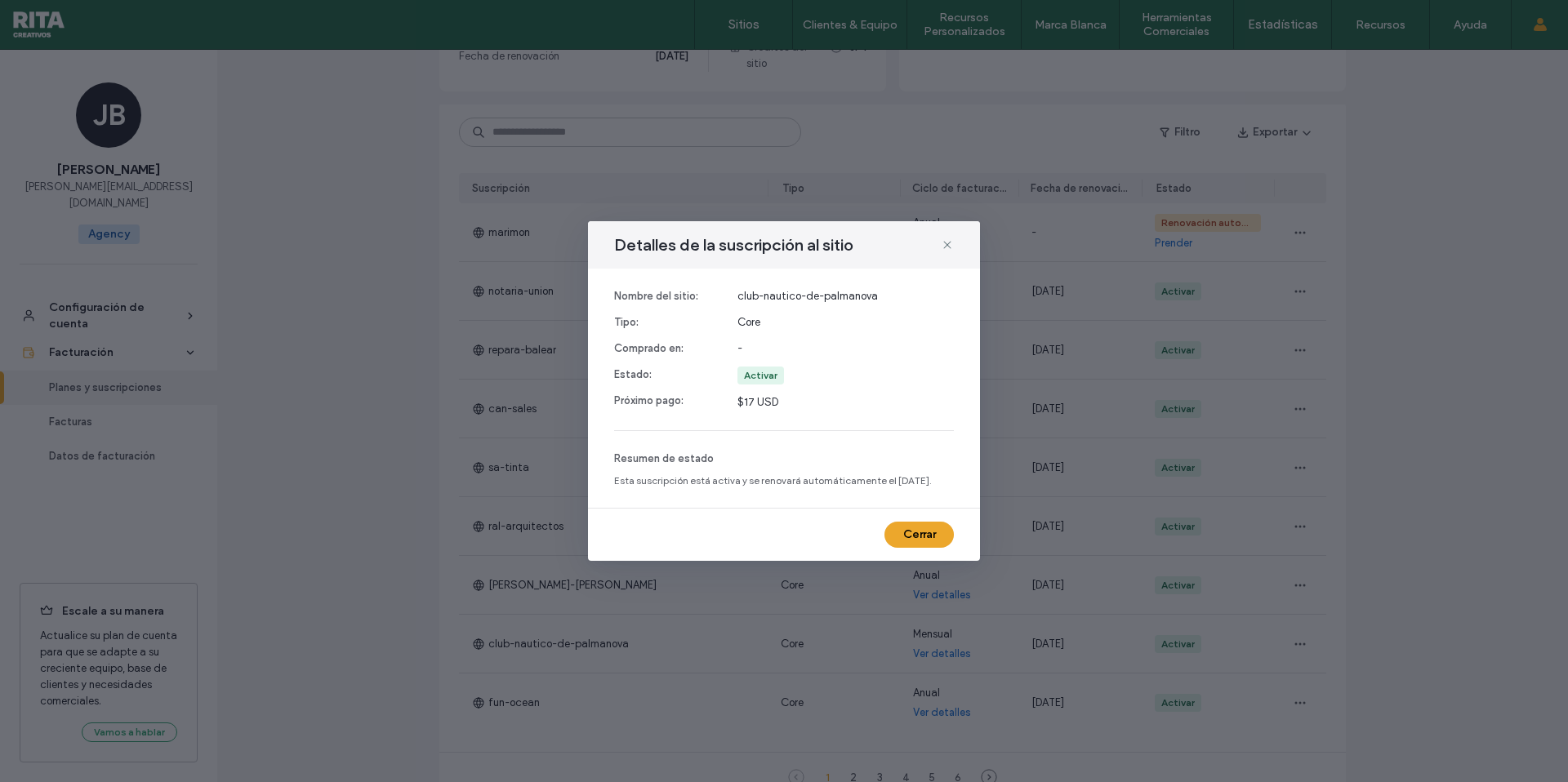
click at [921, 530] on button "Cerrar" at bounding box center [919, 535] width 70 height 27
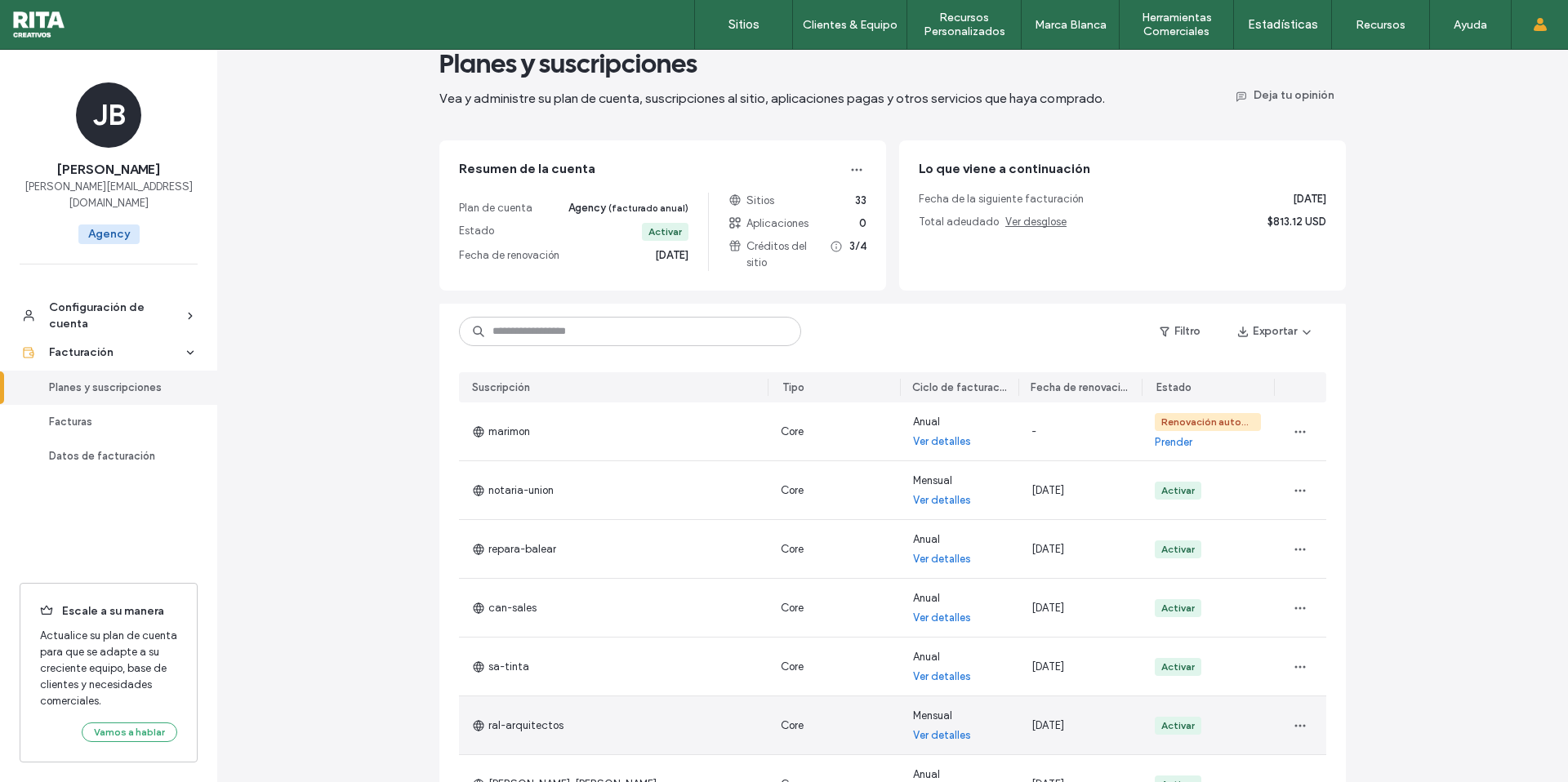
scroll to position [0, 0]
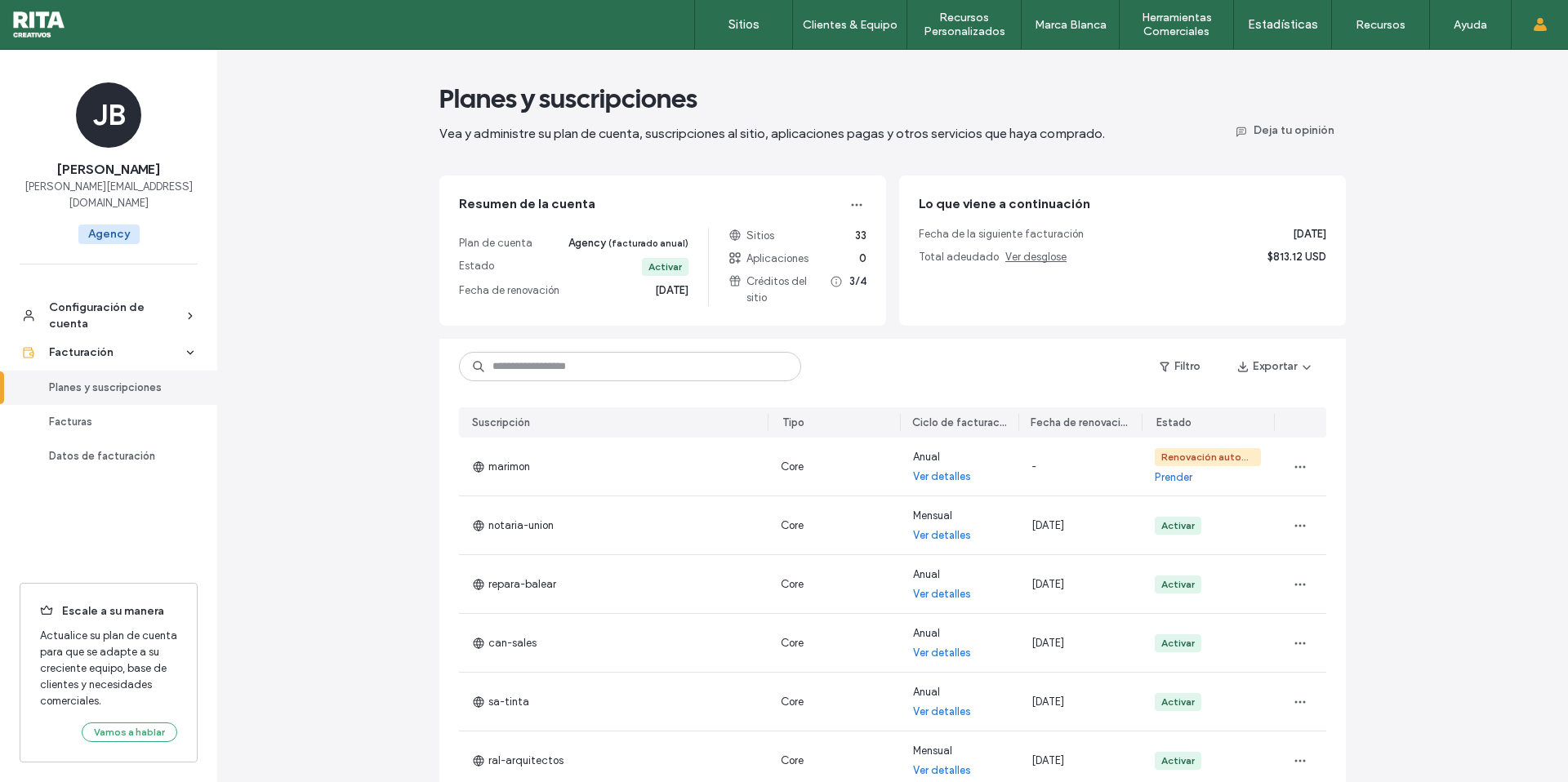
click at [842, 284] on div "Créditos del sitio 3/4" at bounding box center [797, 290] width 138 height 33
click at [849, 284] on span "3/4" at bounding box center [858, 290] width 17 height 33
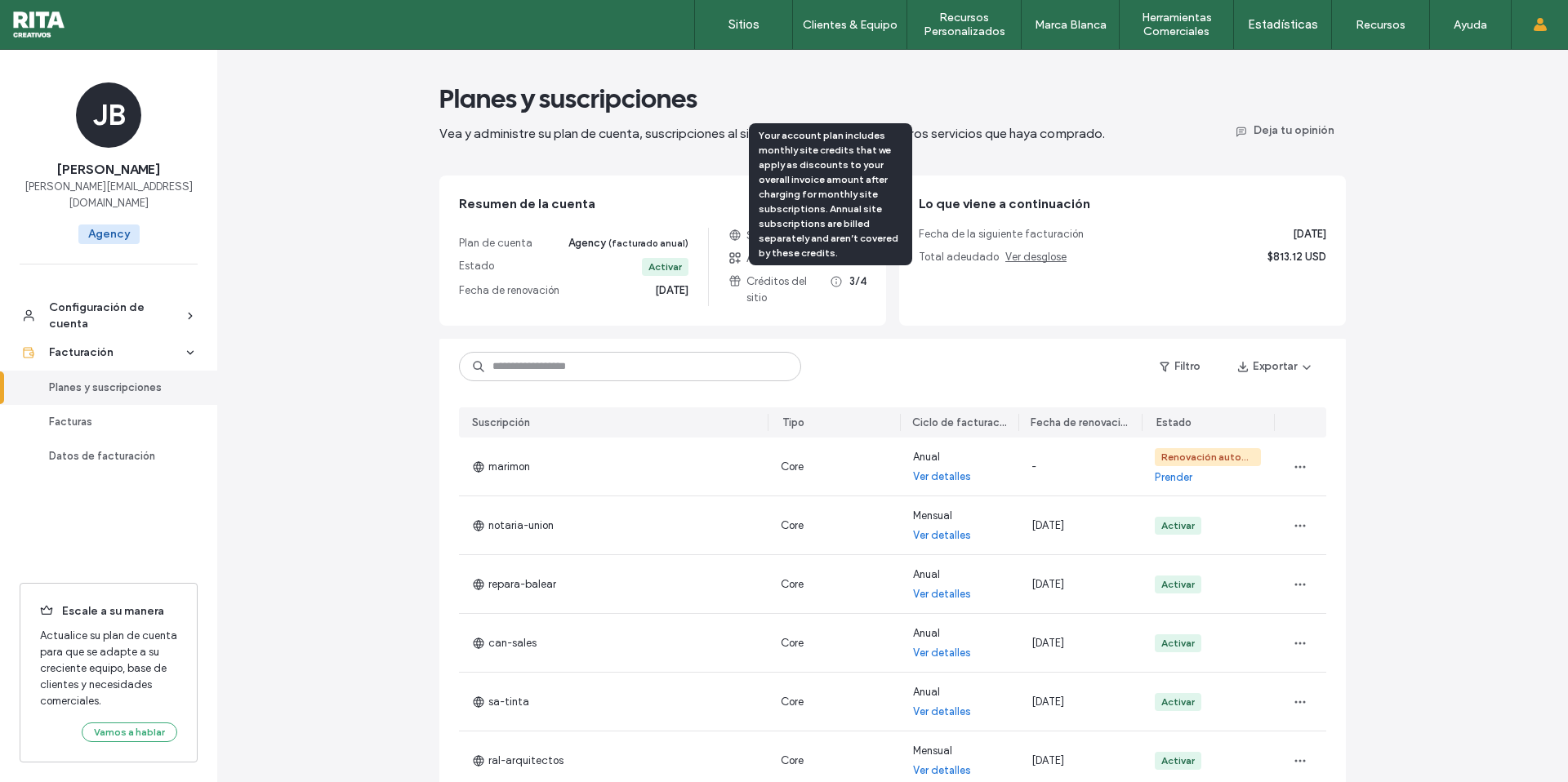
click at [829, 284] on icon at bounding box center [836, 282] width 13 height 13
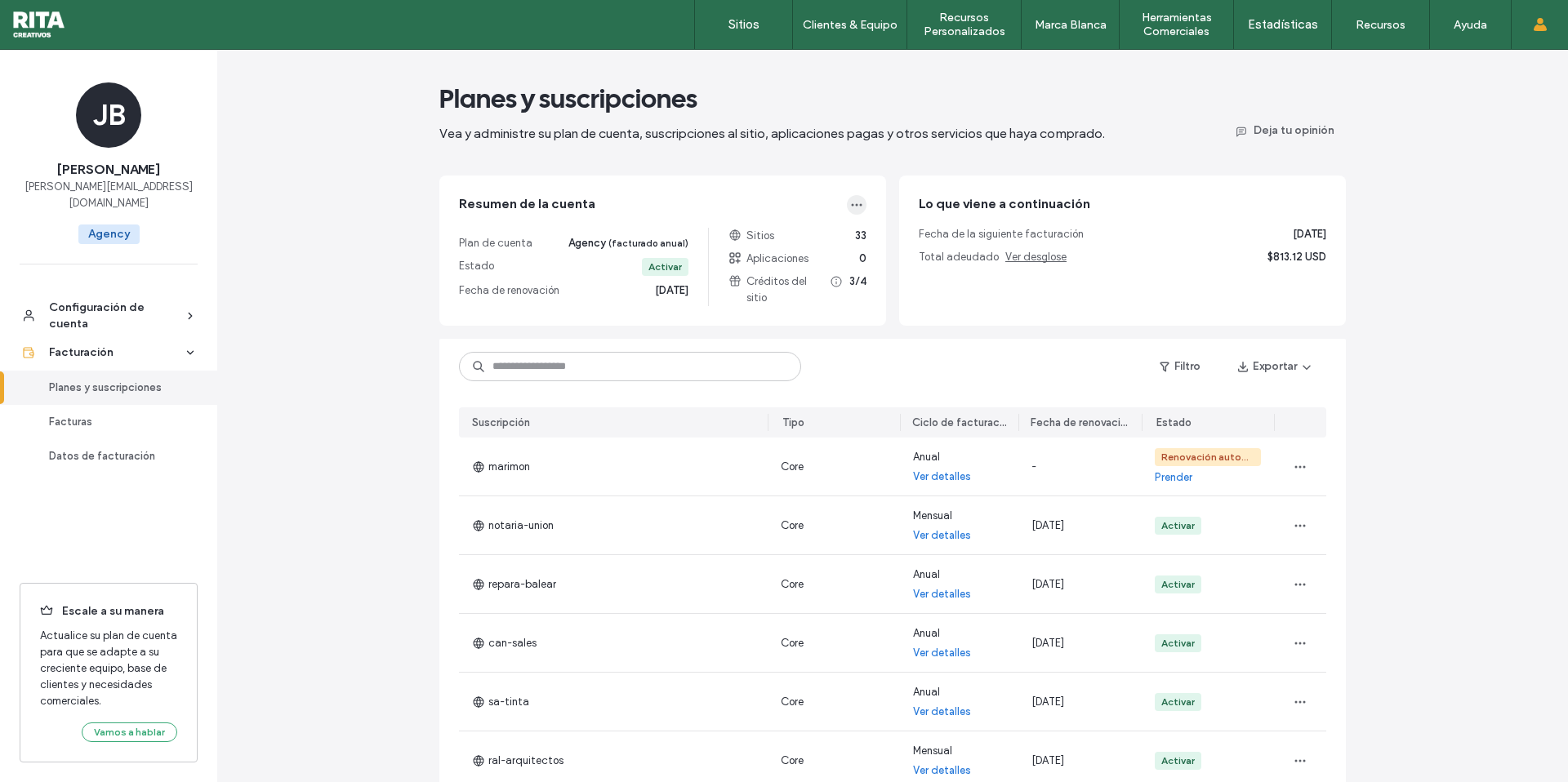
click at [849, 212] on span "button" at bounding box center [856, 204] width 19 height 19
click at [1006, 285] on div "Lo que viene a continuación Fecha de la siguiente facturación 06 oct 2025 Total…" at bounding box center [1122, 251] width 447 height 150
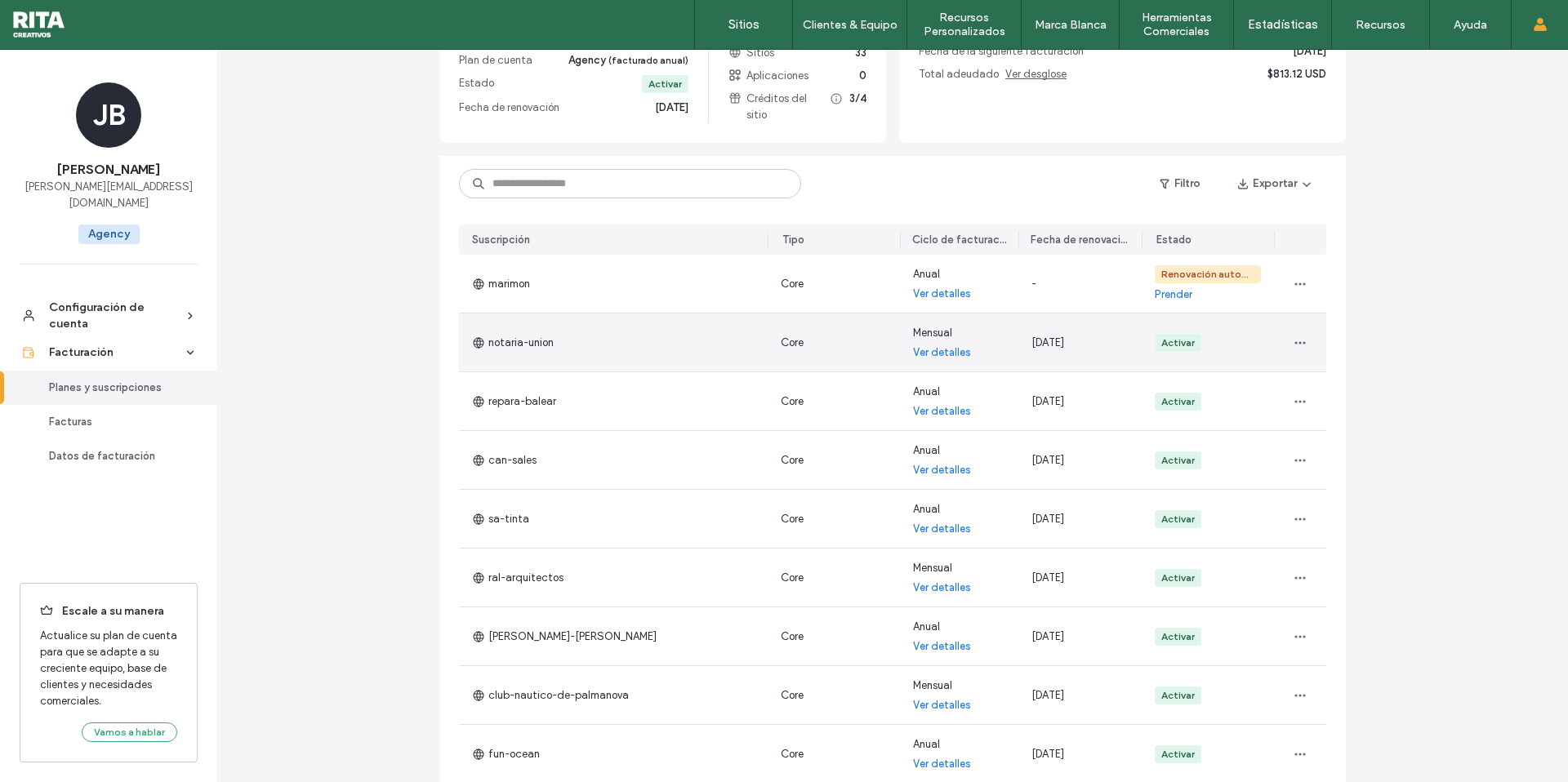
scroll to position [186, 0]
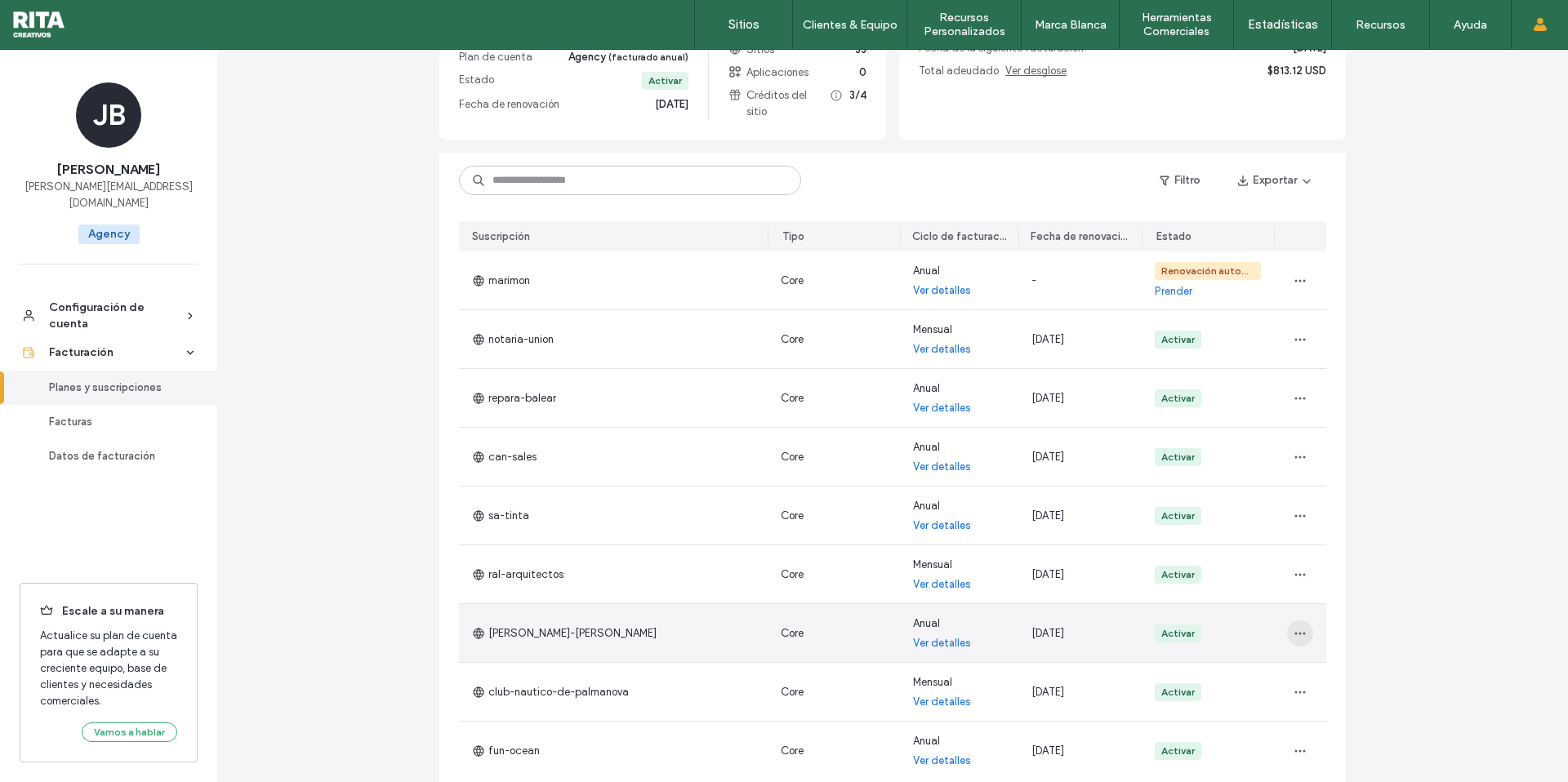
click at [1303, 631] on span "button" at bounding box center [1300, 634] width 27 height 27
click at [1379, 497] on span "Cambiar el ciclo de facturación" at bounding box center [1373, 498] width 156 height 16
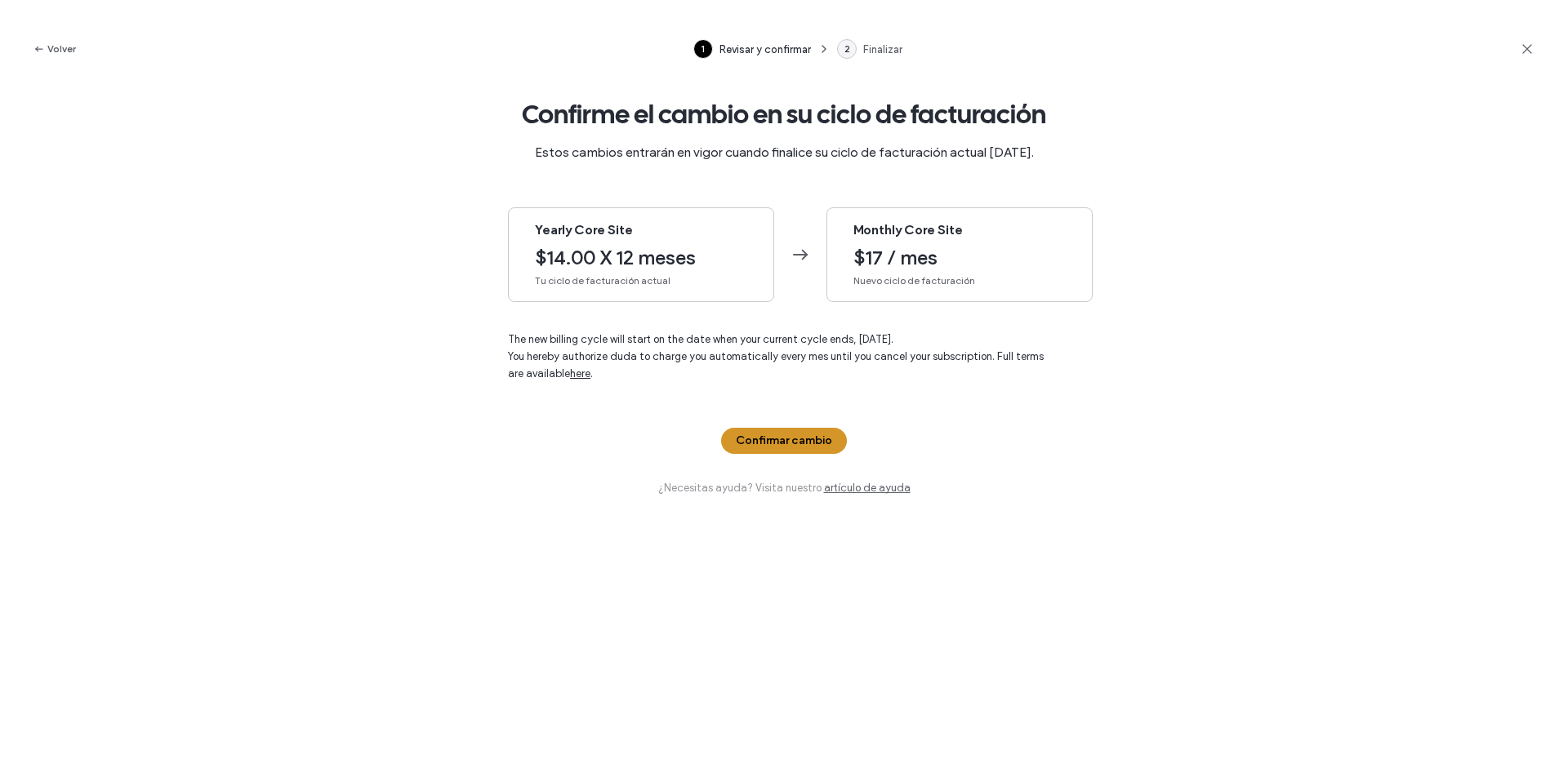
click at [819, 443] on button "Confirmar cambio" at bounding box center [784, 440] width 125 height 27
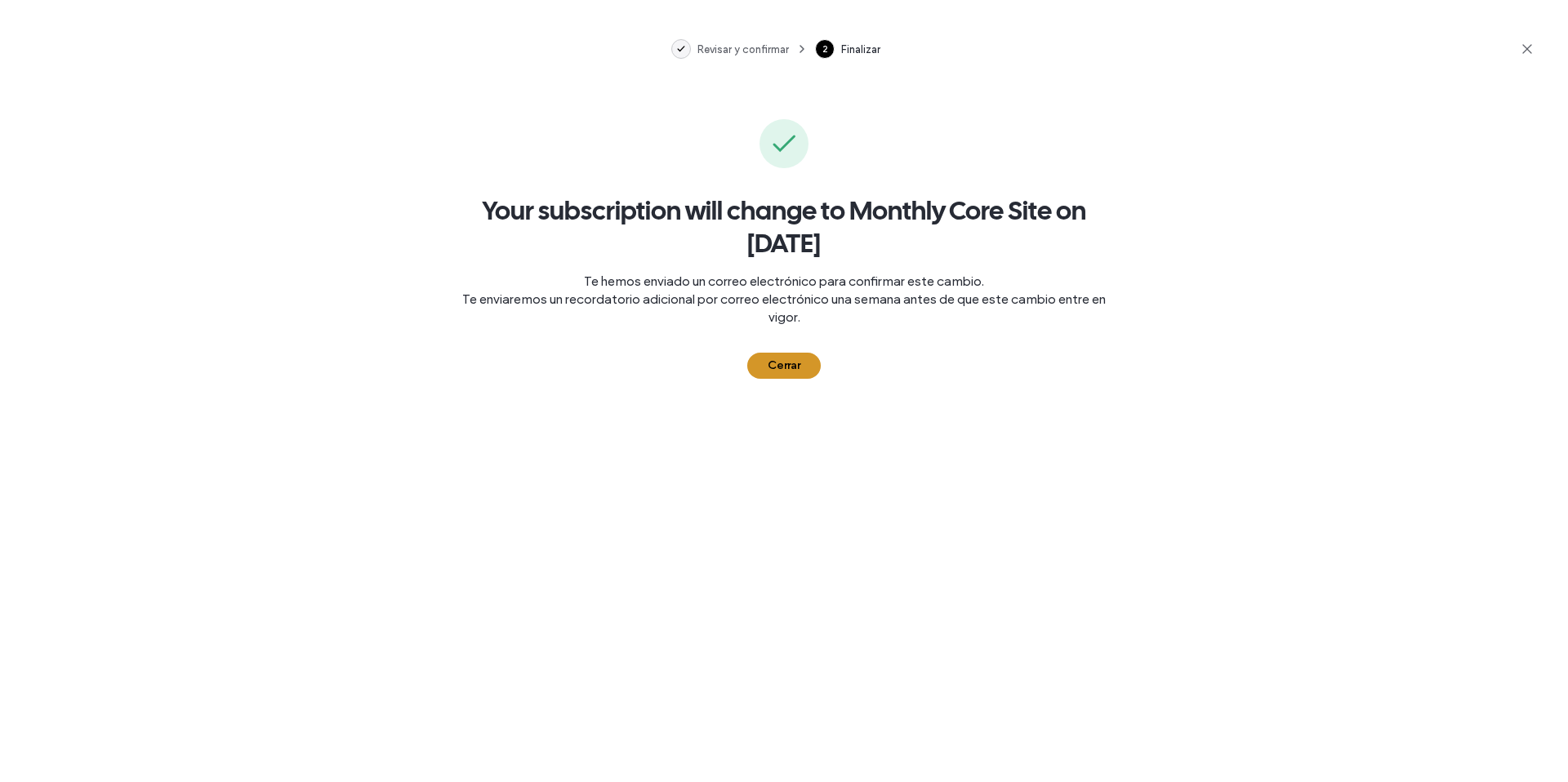
drag, startPoint x: 826, startPoint y: 364, endPoint x: 816, endPoint y: 364, distance: 10.0
click at [825, 364] on div "Your subscription will change to Monthly Core Site on October 06, 2025 Te hemos…" at bounding box center [784, 238] width 654 height 281
click at [816, 364] on button "Cerrar" at bounding box center [784, 365] width 73 height 27
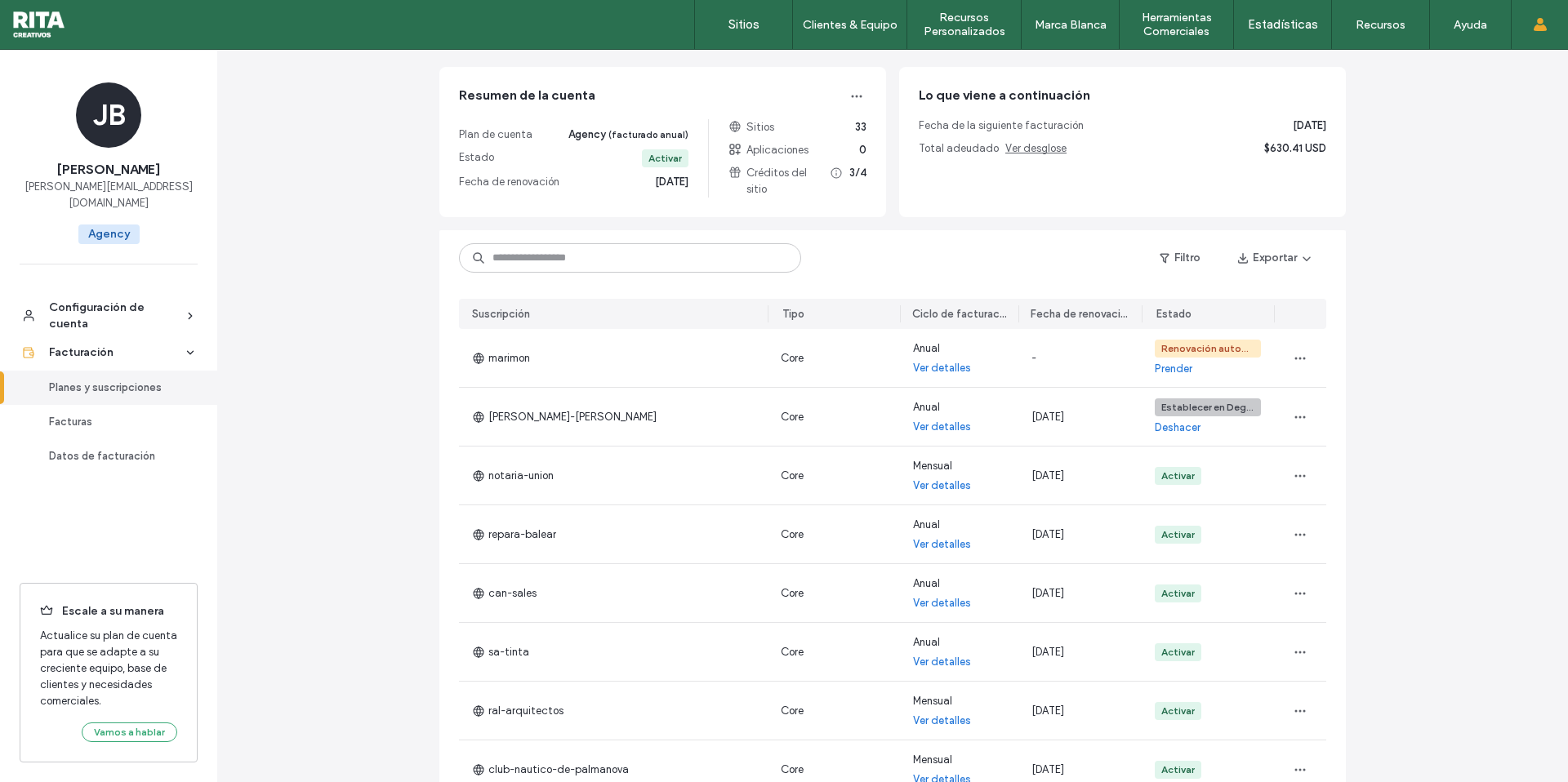
scroll to position [88, 0]
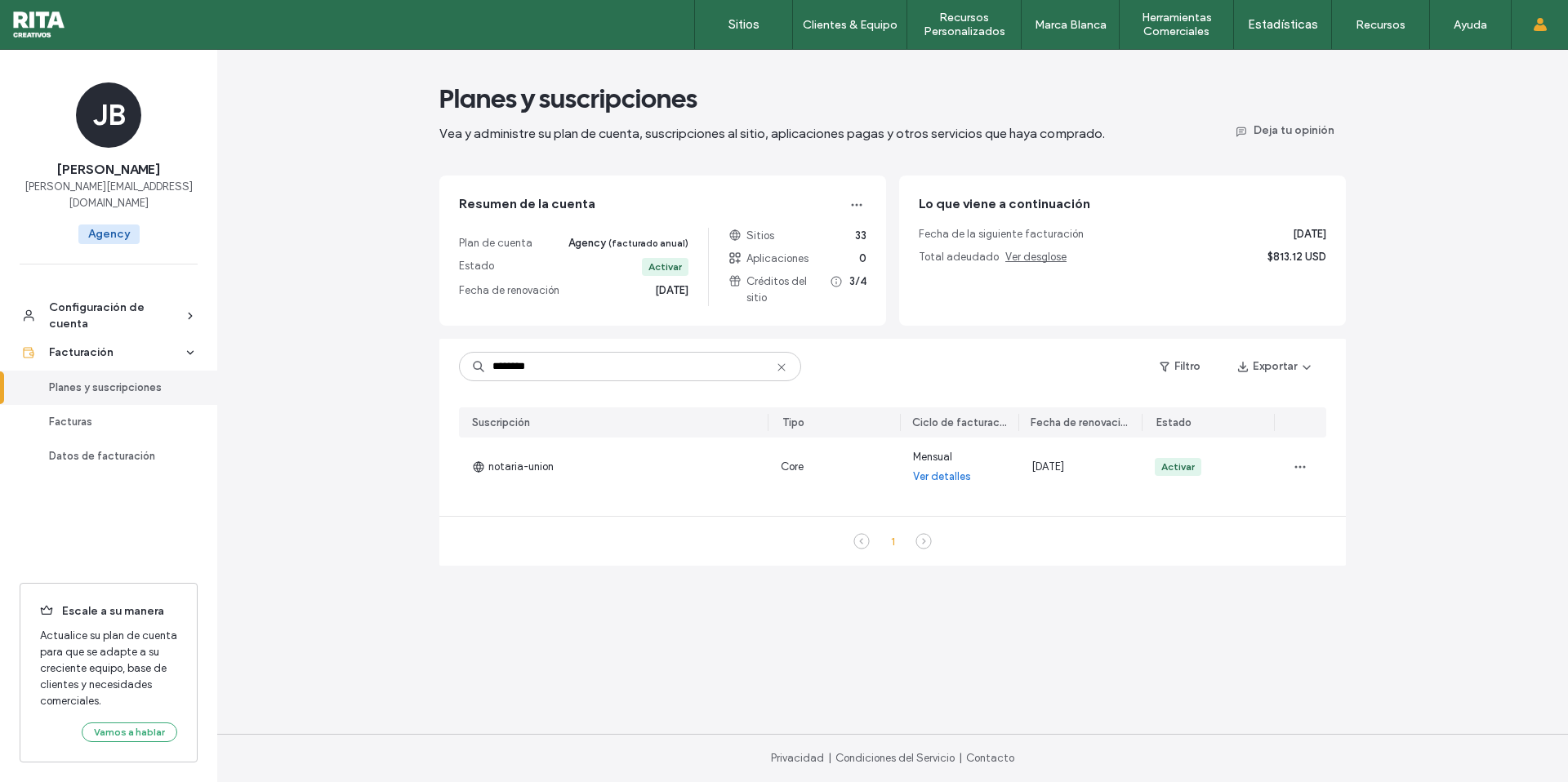
click at [1385, 231] on div "Planes y suscripciones Vea y administre su plan de cuenta, suscripciones al sit…" at bounding box center [892, 416] width 1350 height 733
